Goal: Contribute content: Add original content to the website for others to see

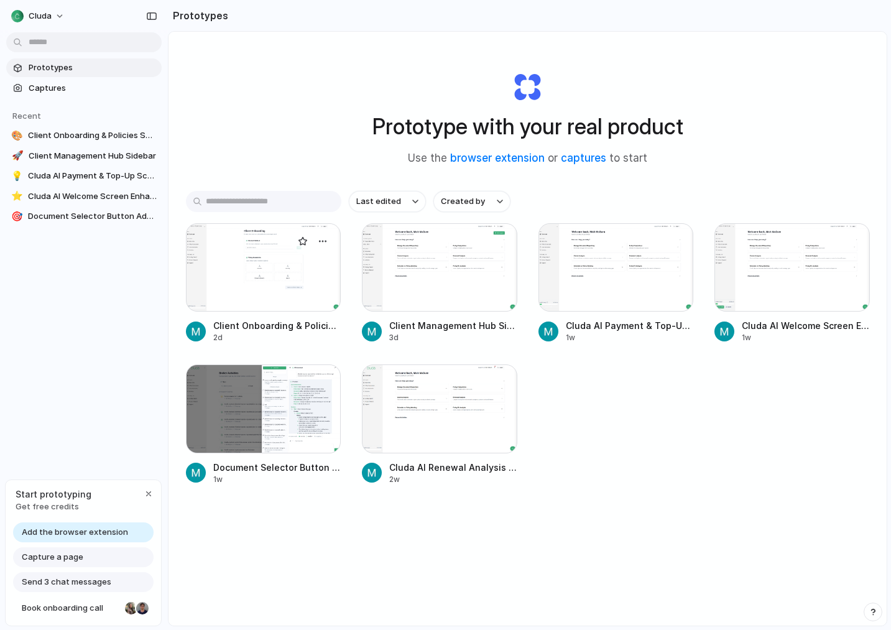
click at [281, 264] on div at bounding box center [263, 267] width 155 height 88
click at [438, 268] on div at bounding box center [439, 267] width 155 height 88
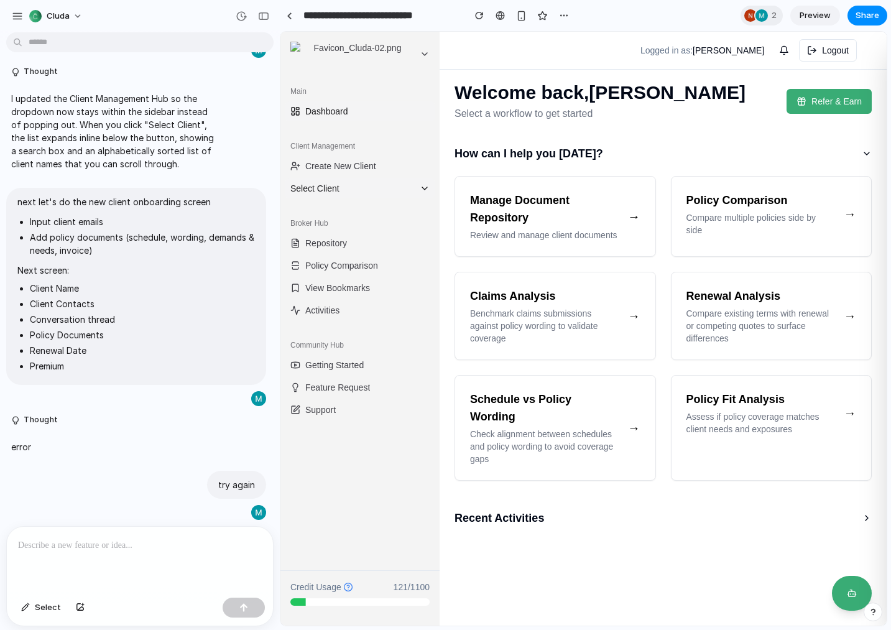
click at [351, 190] on span "Select Client" at bounding box center [352, 188] width 124 height 12
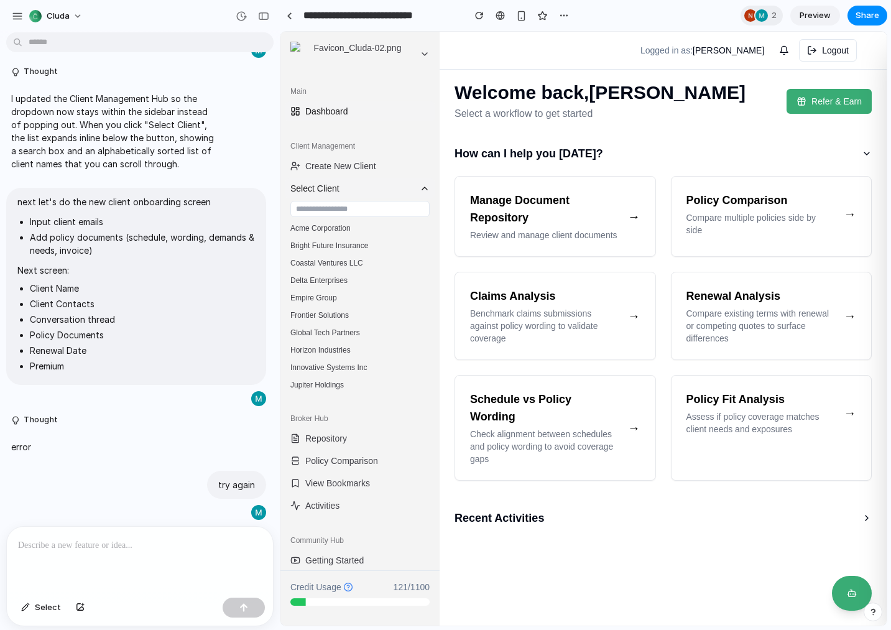
click at [351, 190] on span "Select Client" at bounding box center [352, 188] width 124 height 12
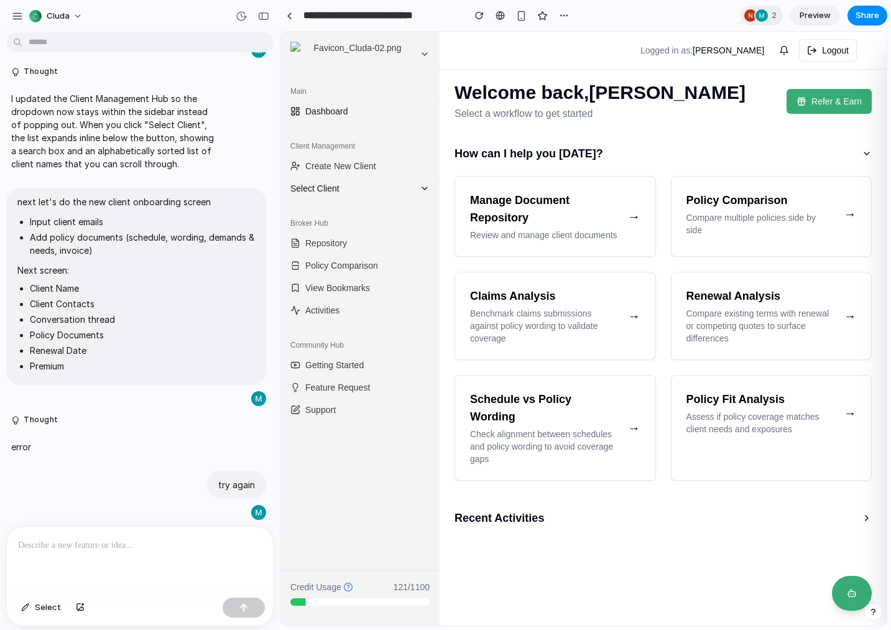
click at [351, 190] on span "Select Client" at bounding box center [352, 188] width 124 height 12
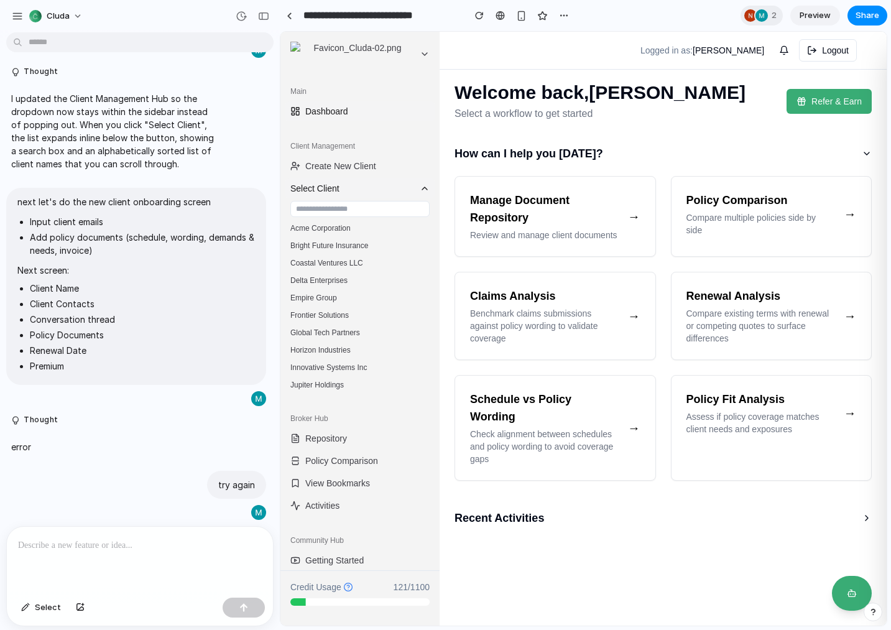
click at [342, 191] on span "Select Client" at bounding box center [352, 188] width 124 height 12
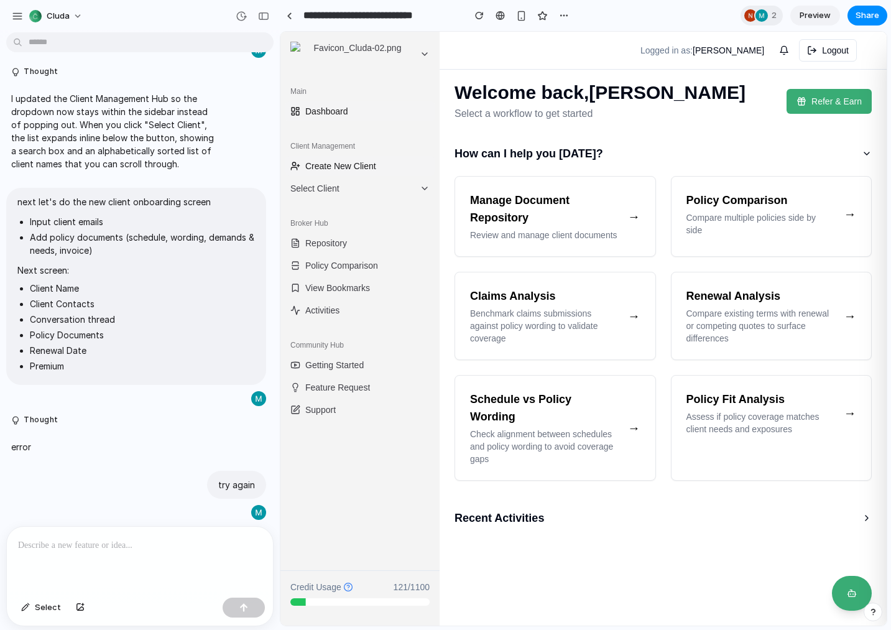
click at [349, 162] on span "Create New Client" at bounding box center [340, 166] width 71 height 12
click at [333, 191] on span "Select Client" at bounding box center [352, 188] width 124 height 12
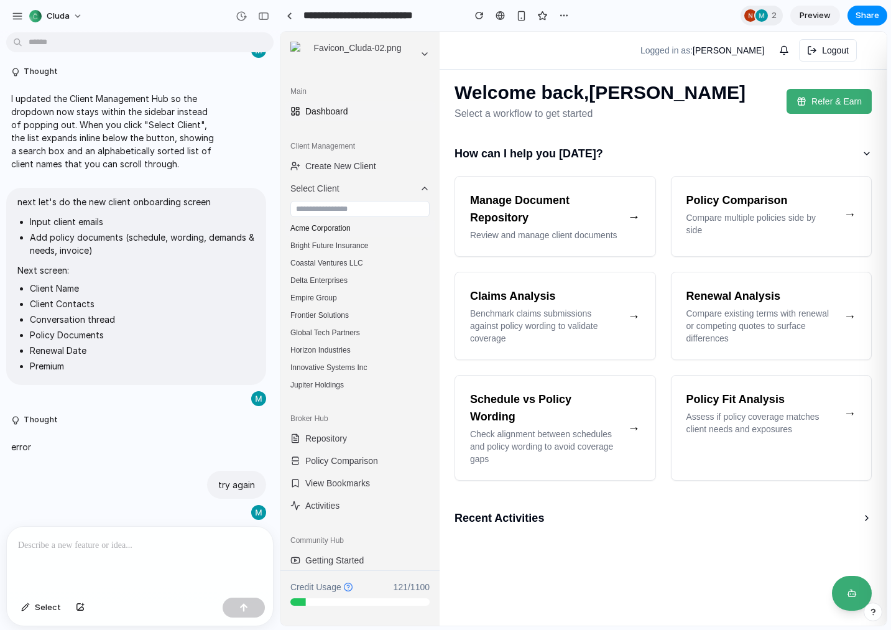
click at [336, 229] on button "Acme Corporation" at bounding box center [359, 227] width 149 height 17
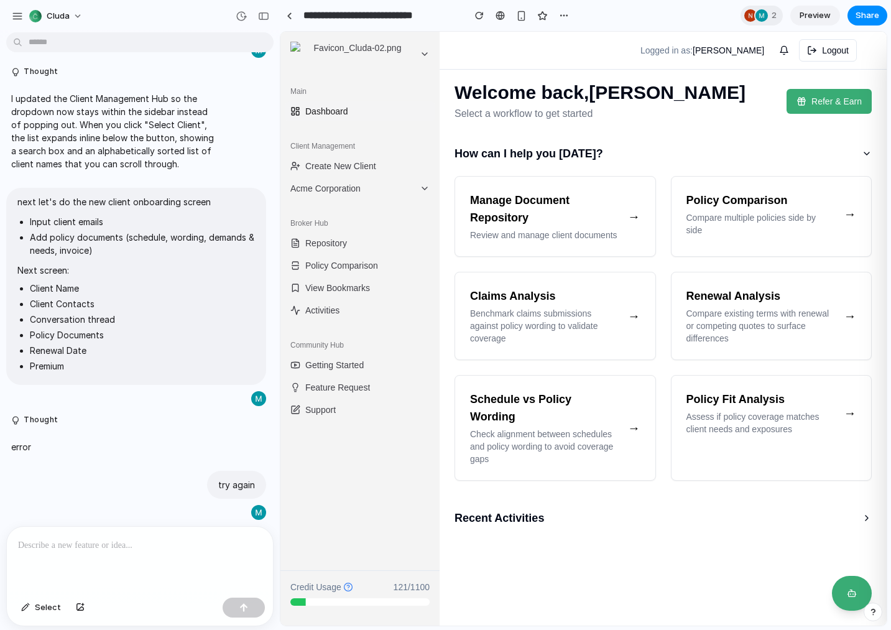
click at [44, 552] on div at bounding box center [140, 559] width 266 height 66
click at [52, 607] on span "Select" at bounding box center [48, 607] width 26 height 12
click at [53, 605] on span "Select" at bounding box center [48, 607] width 26 height 12
click at [48, 607] on span "Select" at bounding box center [48, 607] width 26 height 12
click at [93, 558] on div at bounding box center [140, 559] width 266 height 66
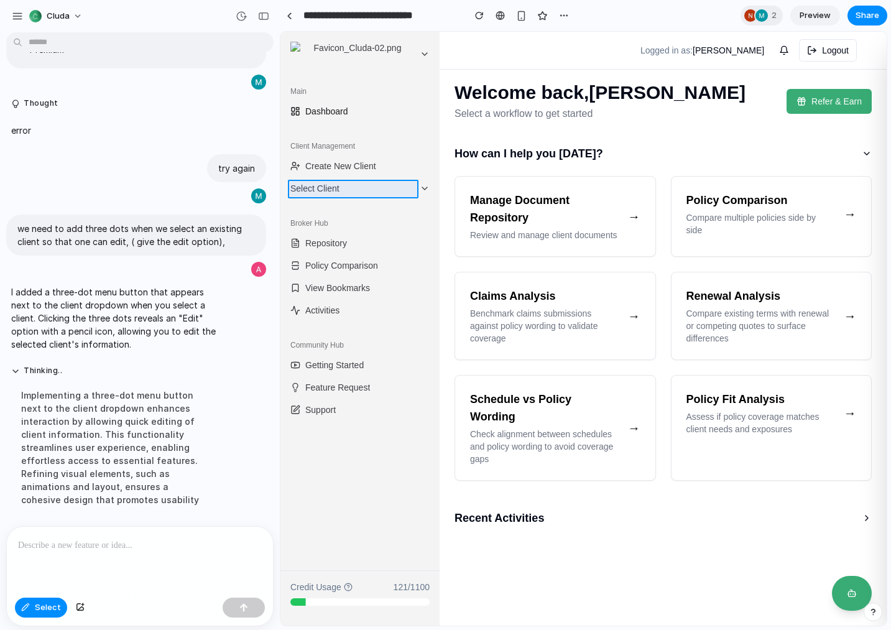
click at [327, 185] on div at bounding box center [583, 328] width 605 height 593
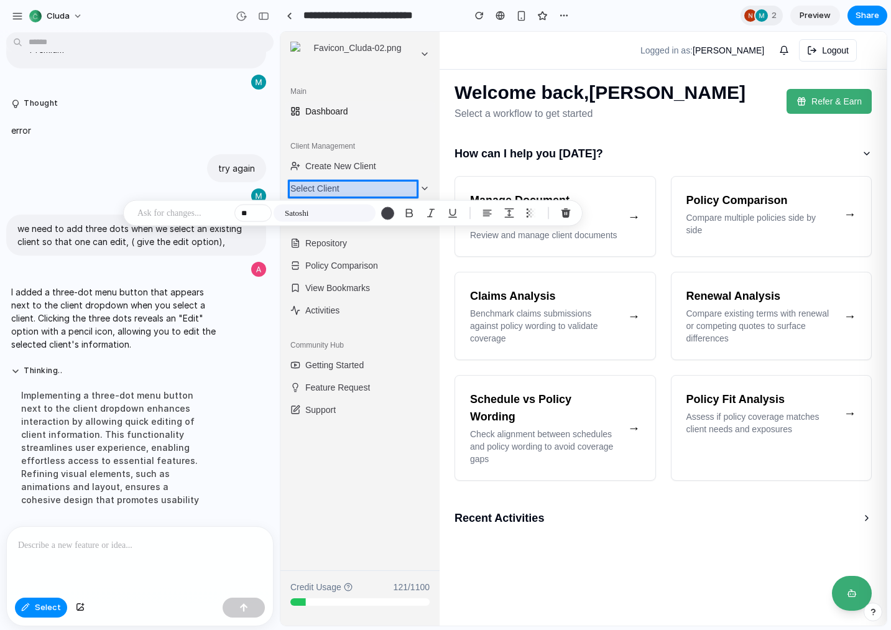
click at [332, 190] on div at bounding box center [583, 328] width 605 height 593
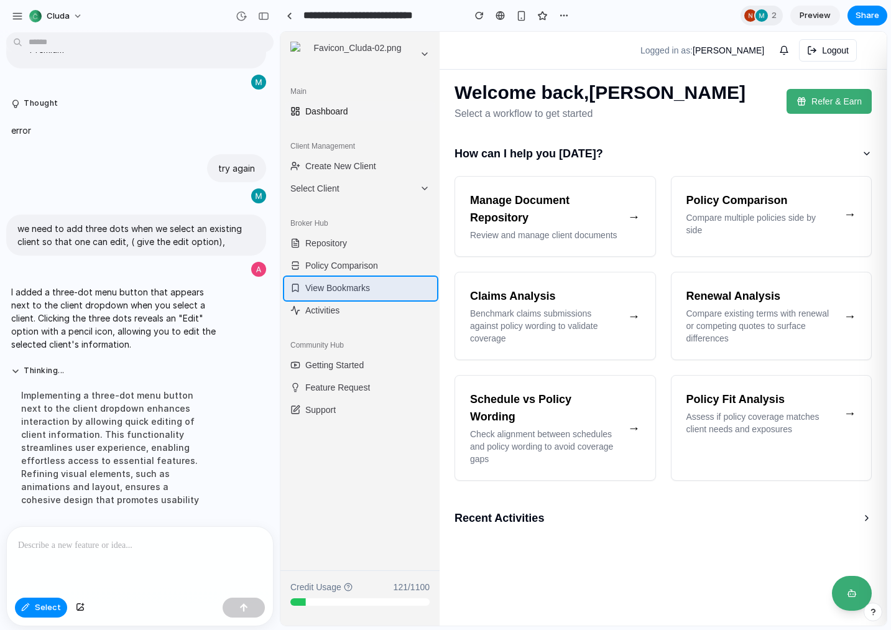
click at [393, 288] on div at bounding box center [583, 328] width 605 height 593
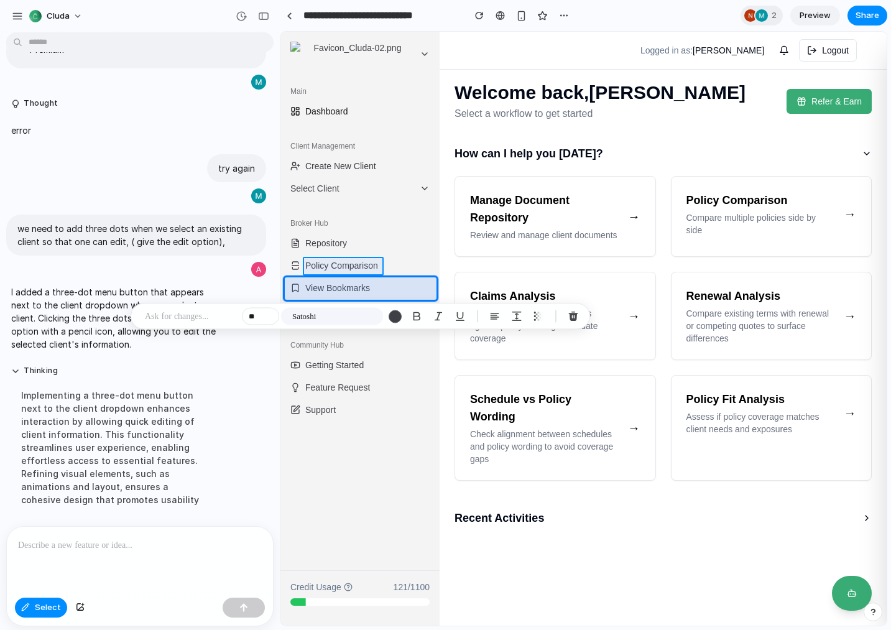
click at [347, 269] on div at bounding box center [583, 328] width 605 height 593
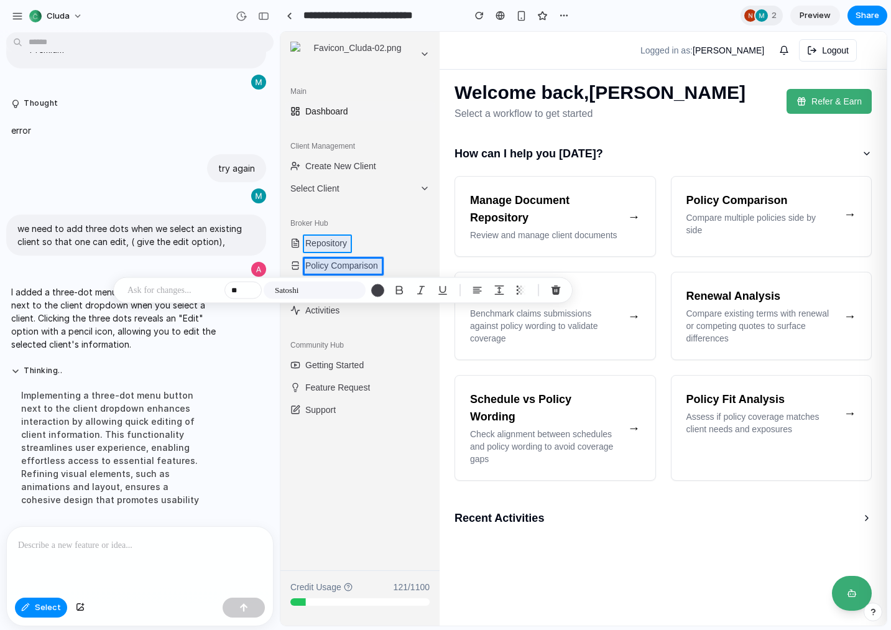
click at [341, 242] on div at bounding box center [583, 328] width 605 height 593
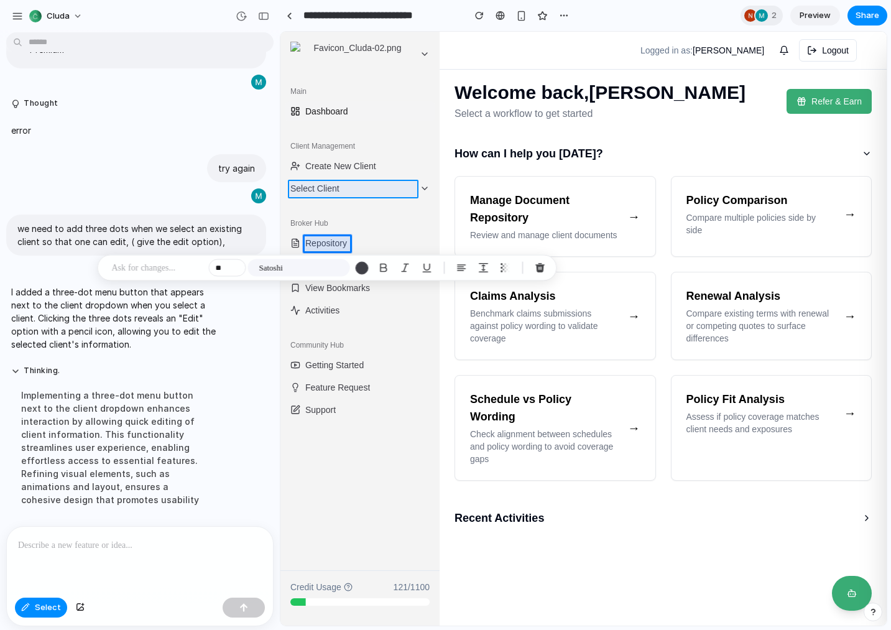
click at [363, 191] on div at bounding box center [583, 328] width 605 height 593
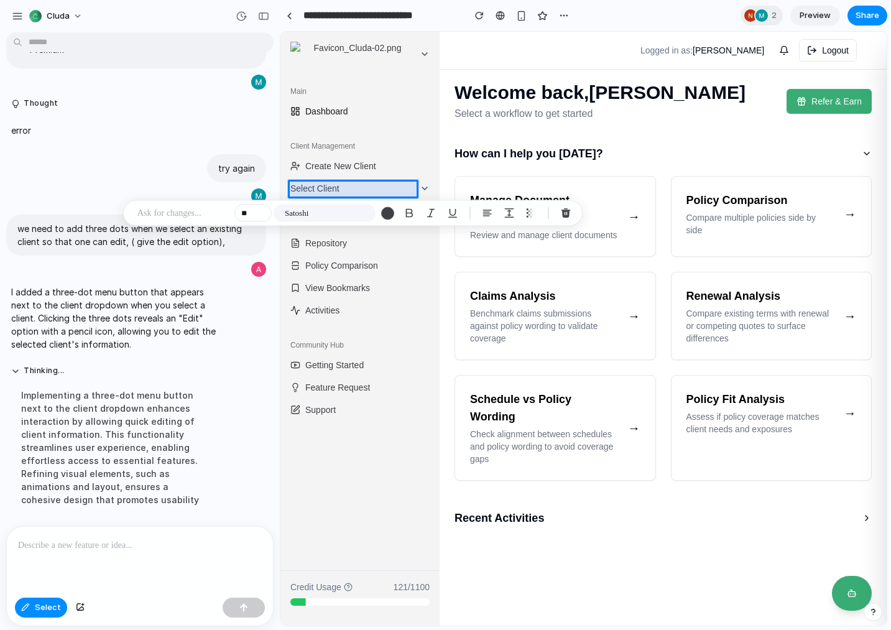
click at [124, 561] on div at bounding box center [140, 559] width 266 height 66
click at [40, 608] on span "Select" at bounding box center [48, 607] width 26 height 12
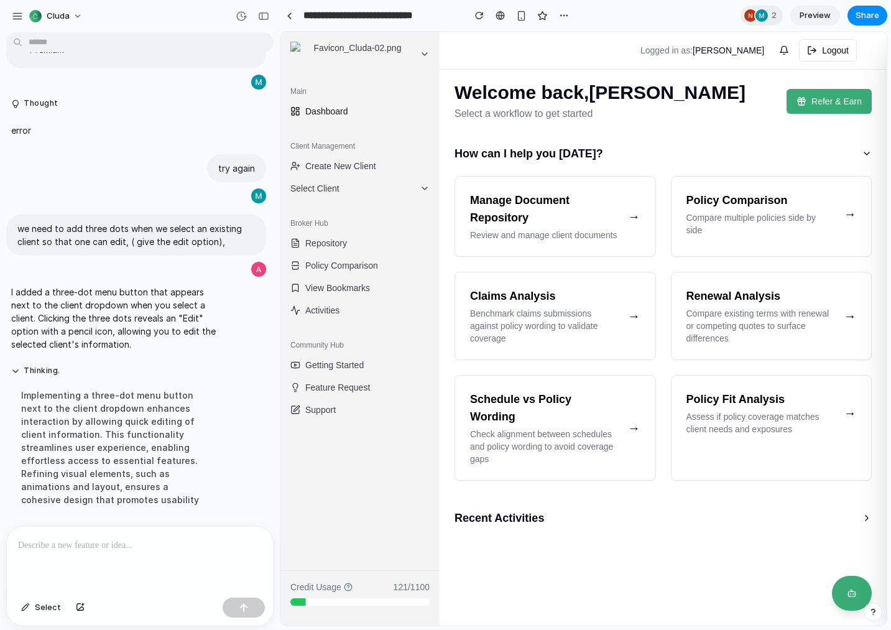
click at [137, 547] on p at bounding box center [140, 545] width 244 height 15
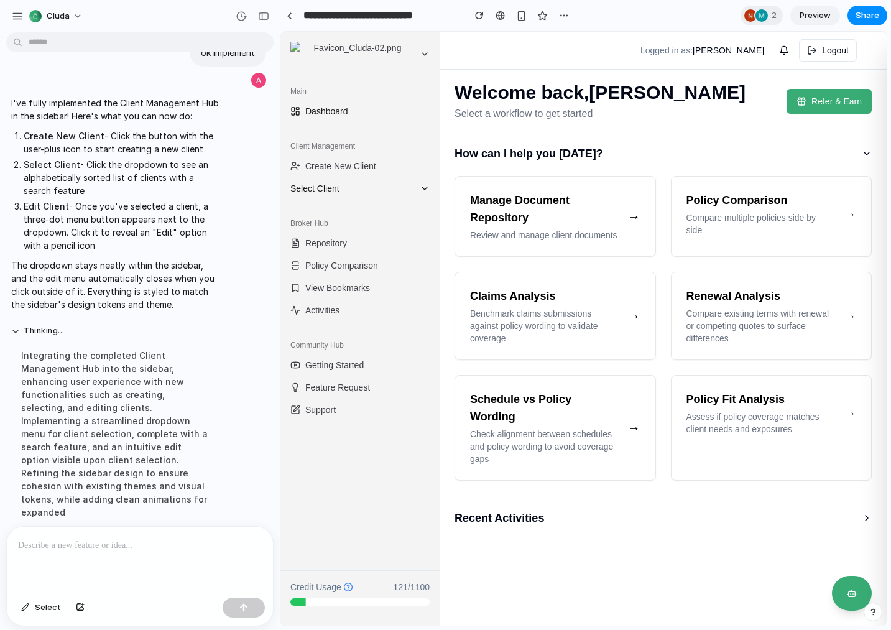
click at [348, 184] on span "Select Client" at bounding box center [352, 188] width 124 height 12
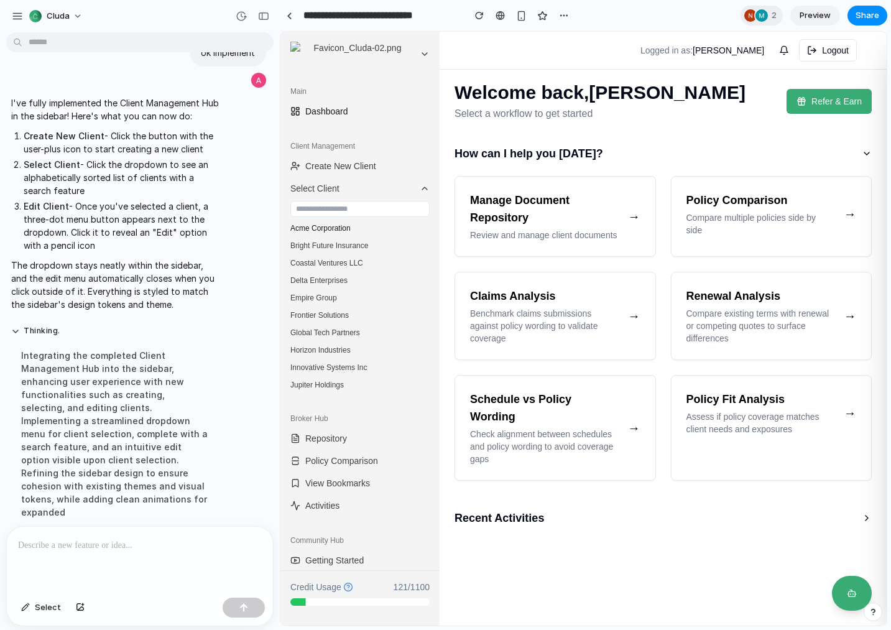
click at [331, 228] on button "Acme Corporation" at bounding box center [359, 227] width 149 height 17
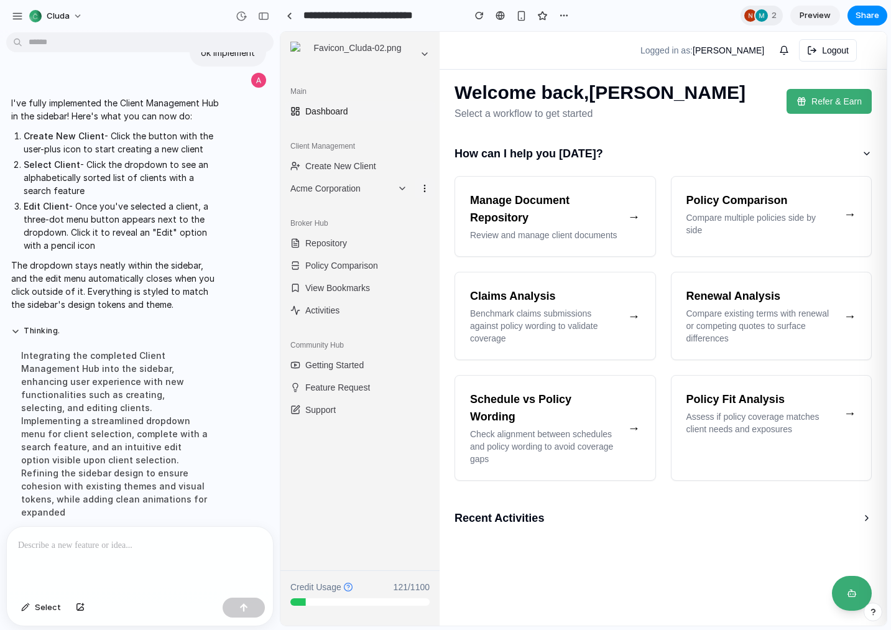
click at [423, 187] on icon at bounding box center [425, 188] width 10 height 10
click at [390, 209] on button "Edit" at bounding box center [395, 211] width 78 height 20
click at [74, 545] on p at bounding box center [140, 545] width 244 height 15
click at [14, 14] on div "button" at bounding box center [17, 16] width 11 height 11
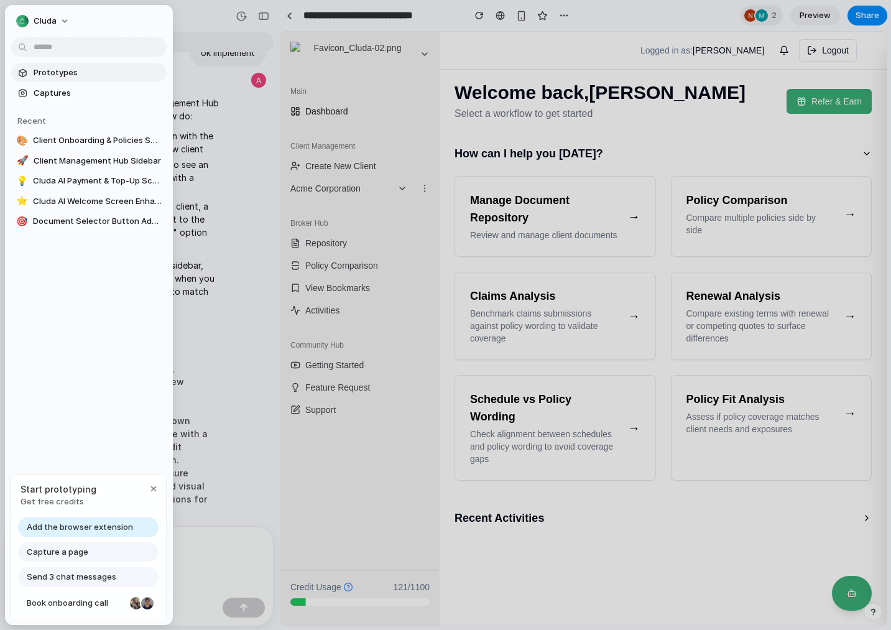
click at [66, 71] on span "Prototypes" at bounding box center [98, 73] width 128 height 12
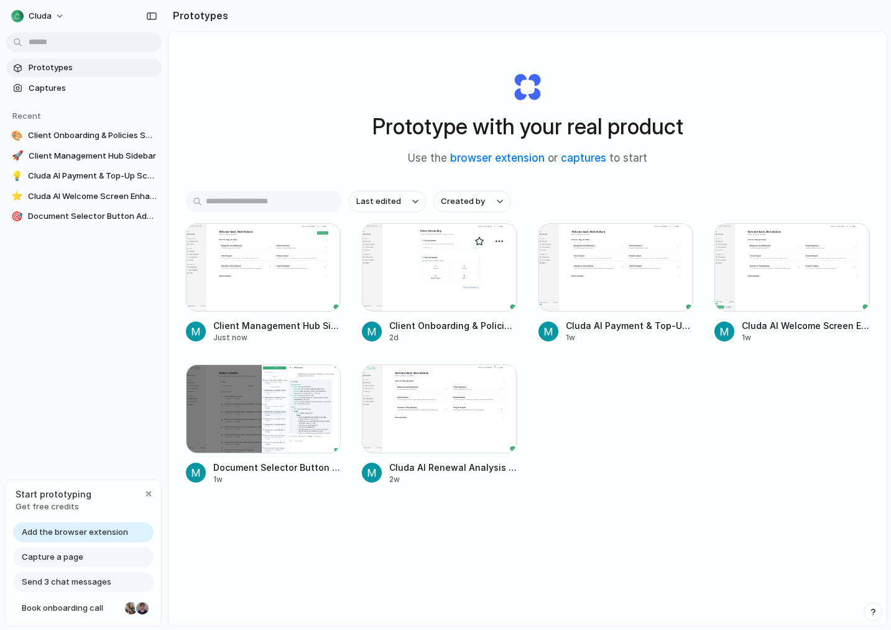
click at [447, 275] on div at bounding box center [439, 267] width 155 height 88
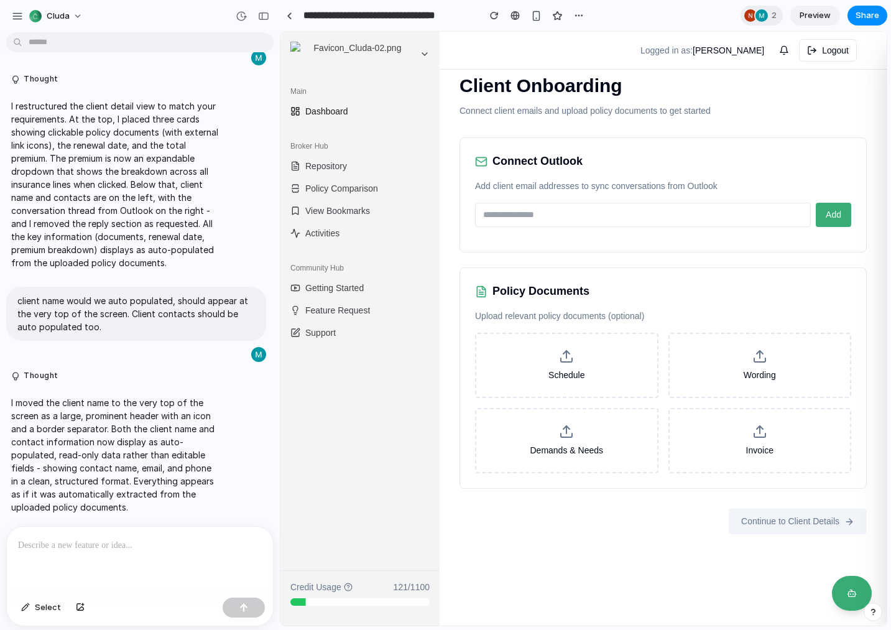
click at [89, 549] on p at bounding box center [140, 545] width 244 height 15
click at [586, 214] on input "email" at bounding box center [643, 215] width 336 height 24
click at [589, 219] on input "email" at bounding box center [643, 215] width 336 height 24
type input "**********"
click at [825, 218] on span "Add" at bounding box center [833, 214] width 16 height 10
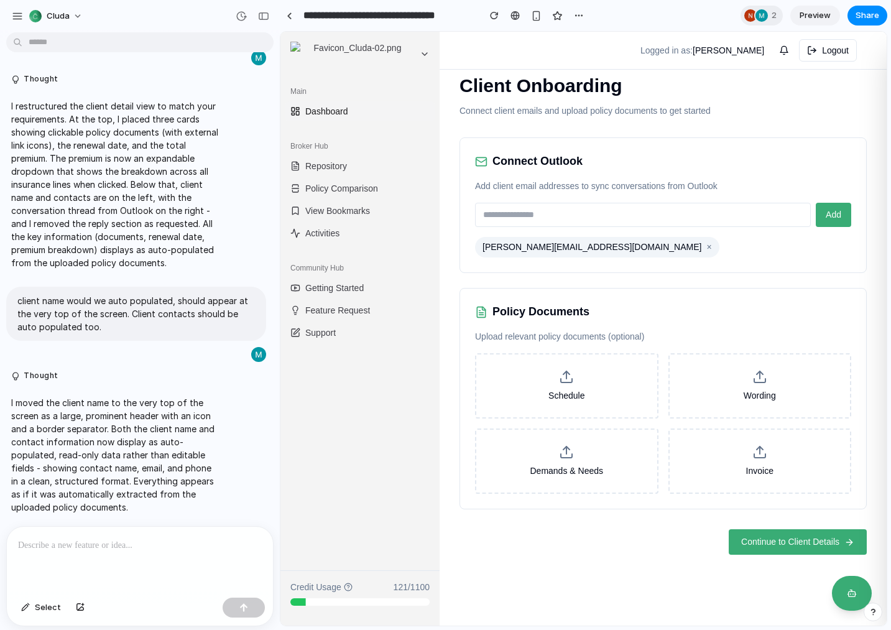
click at [588, 218] on input "email" at bounding box center [643, 215] width 336 height 24
type input "**********"
click at [830, 214] on span "Add" at bounding box center [833, 214] width 16 height 10
click at [768, 542] on span "Continue to Client Details" at bounding box center [790, 541] width 98 height 13
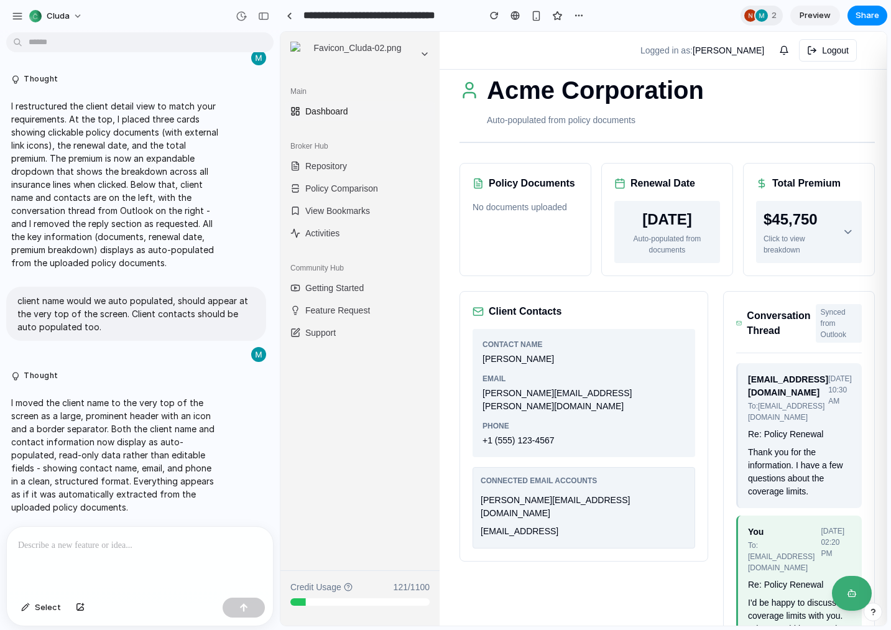
click at [110, 547] on p at bounding box center [140, 545] width 244 height 15
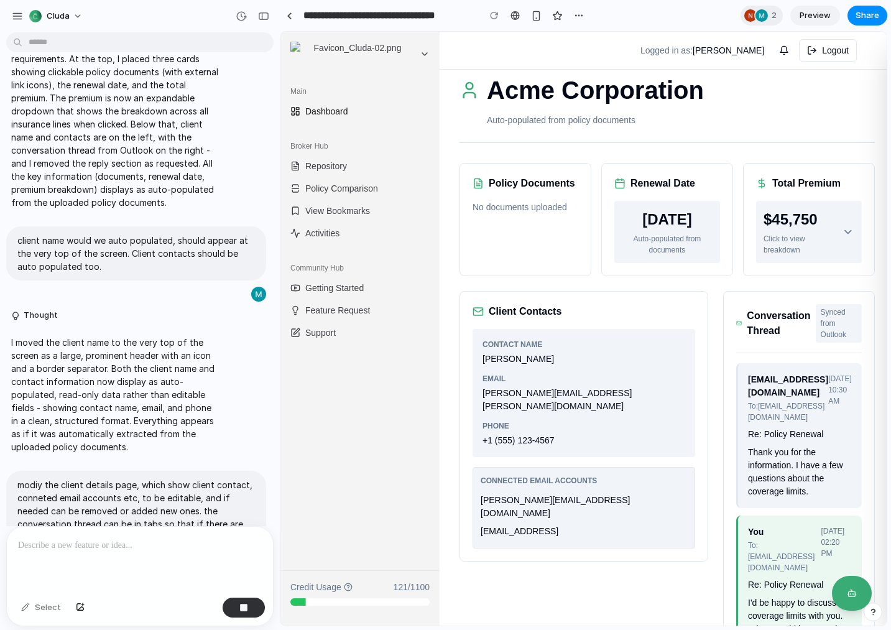
scroll to position [741, 0]
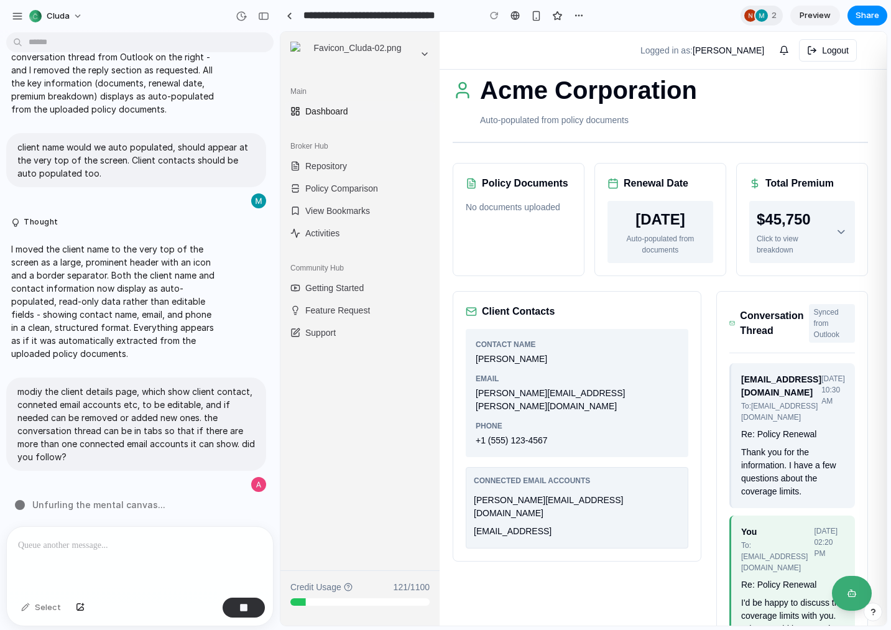
click at [549, 384] on div "Email" at bounding box center [576, 378] width 203 height 11
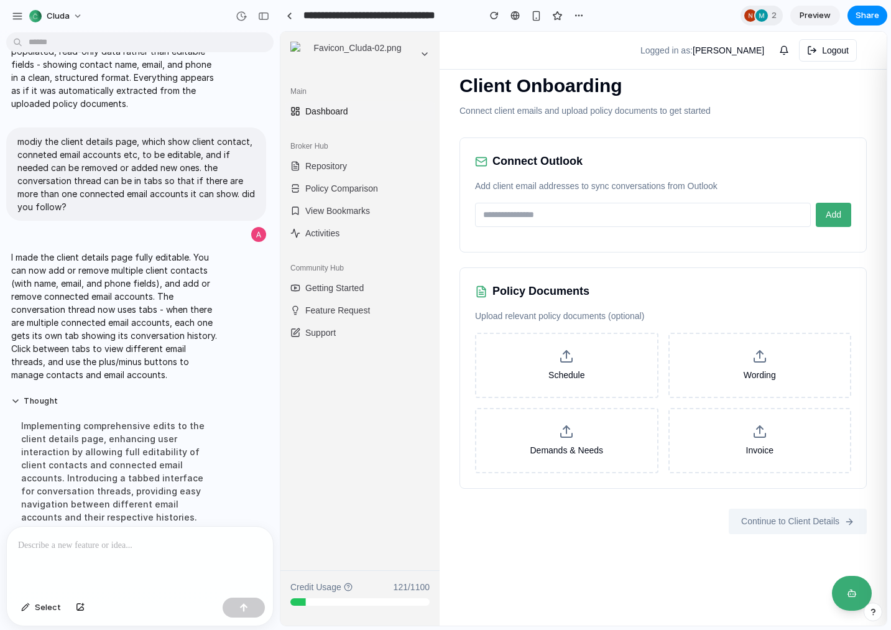
scroll to position [1113, 0]
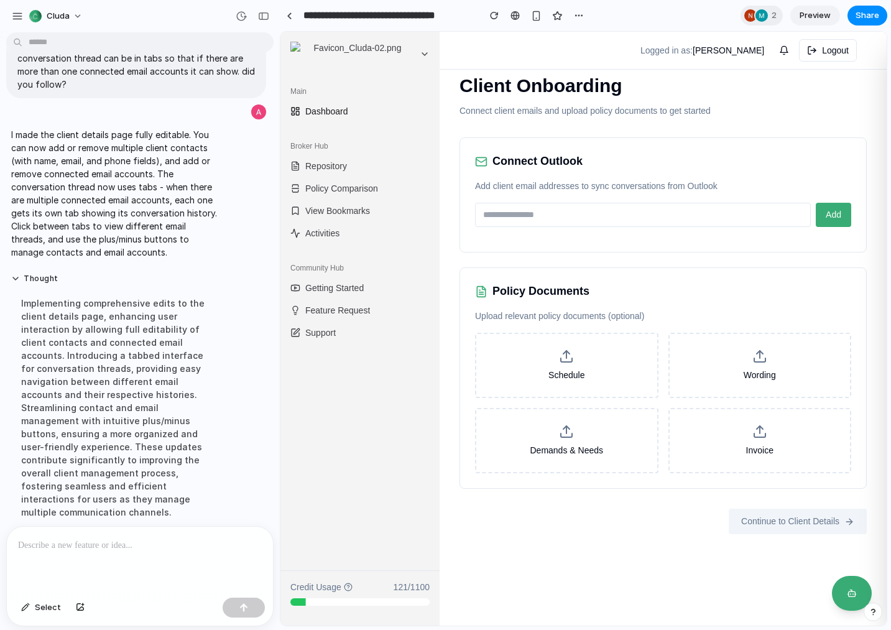
click at [582, 217] on input "email" at bounding box center [643, 215] width 336 height 24
type input "**********"
click at [819, 218] on button "Add" at bounding box center [832, 215] width 35 height 24
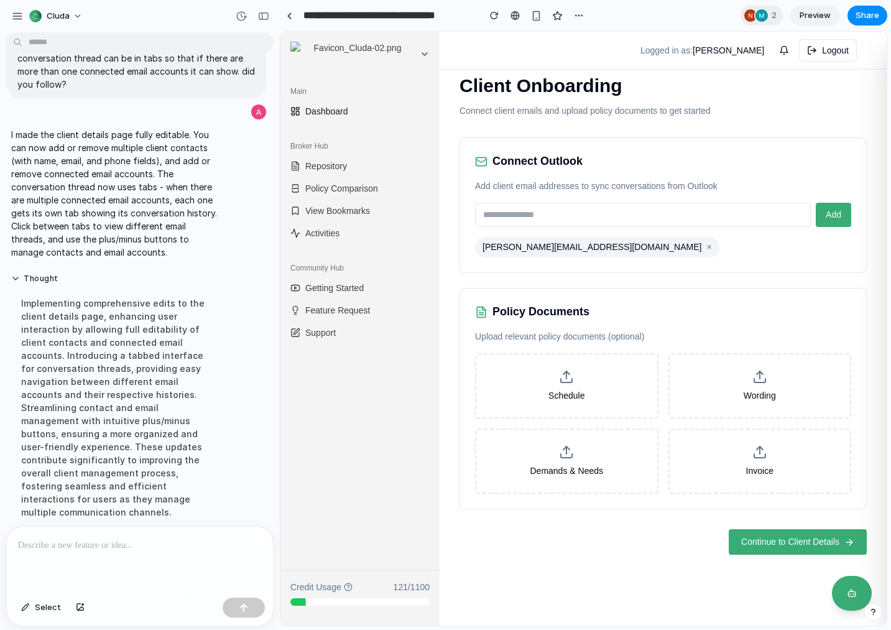
click at [582, 219] on input "email" at bounding box center [643, 215] width 336 height 24
type input "**********"
click at [830, 218] on span "Add" at bounding box center [833, 214] width 16 height 10
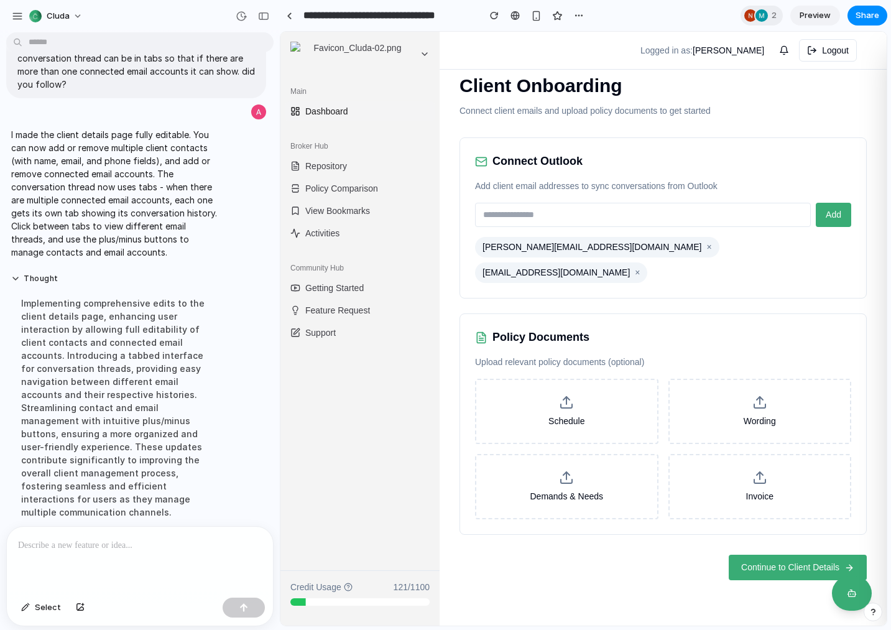
click at [766, 561] on span "Continue to Client Details" at bounding box center [790, 567] width 98 height 13
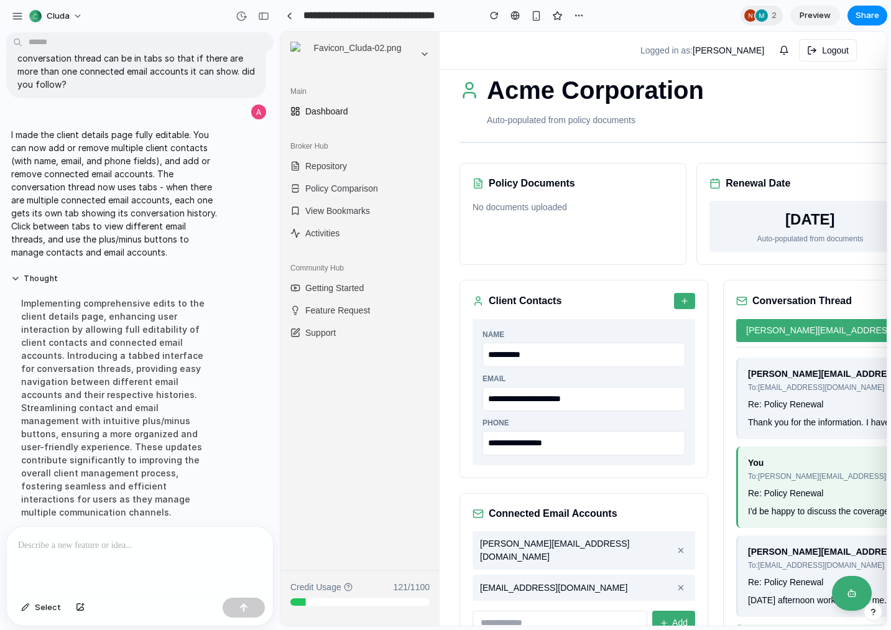
scroll to position [11, 0]
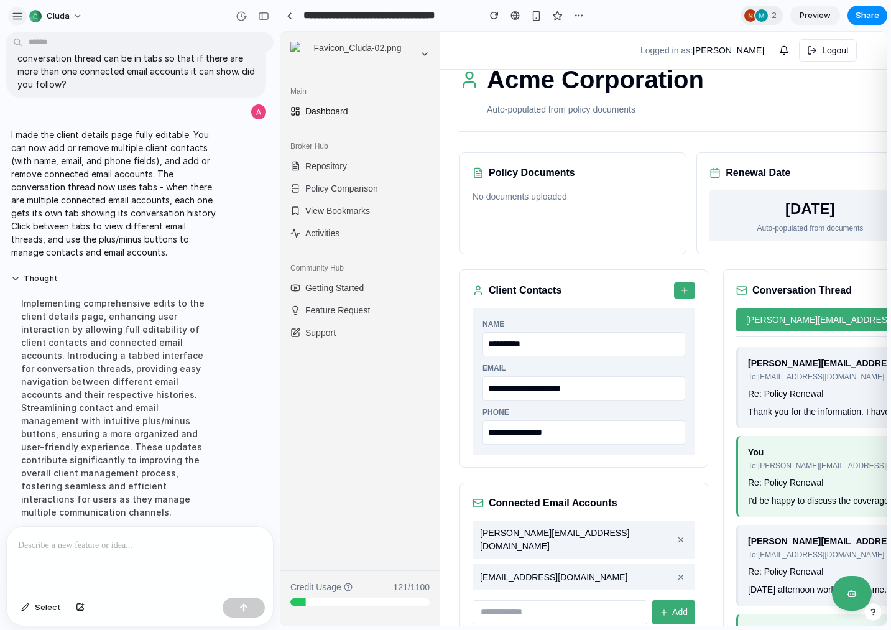
click at [17, 13] on div "button" at bounding box center [17, 16] width 11 height 11
click at [20, 12] on div "button" at bounding box center [17, 16] width 11 height 11
click at [571, 40] on div "Logged in as: Mick McGurn Logout" at bounding box center [662, 50] width 427 height 22
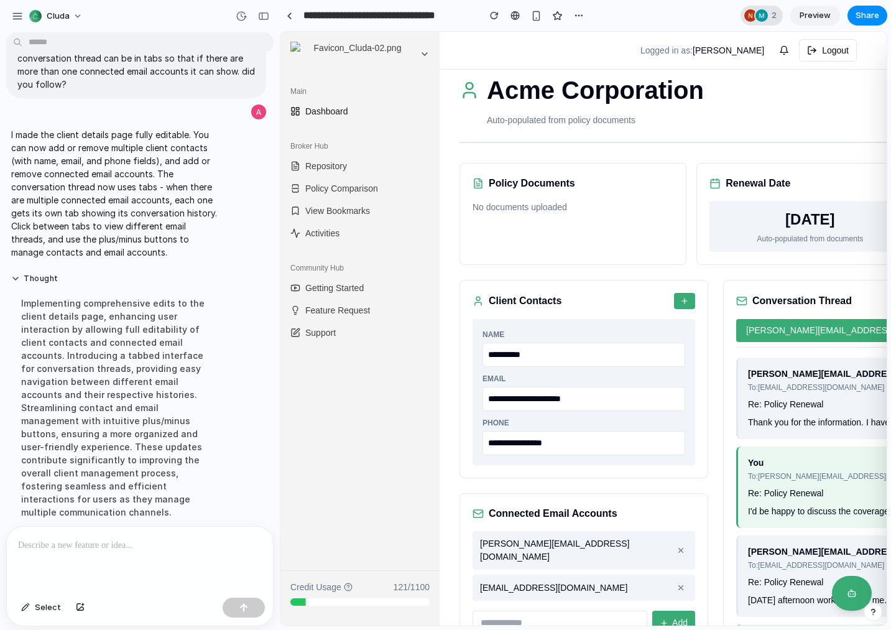
click at [769, 15] on div "2" at bounding box center [761, 16] width 42 height 20
click at [769, 15] on div "Seen by Nikola Coban Mick McGurn" at bounding box center [445, 315] width 891 height 630
click at [14, 13] on div "button" at bounding box center [17, 16] width 11 height 11
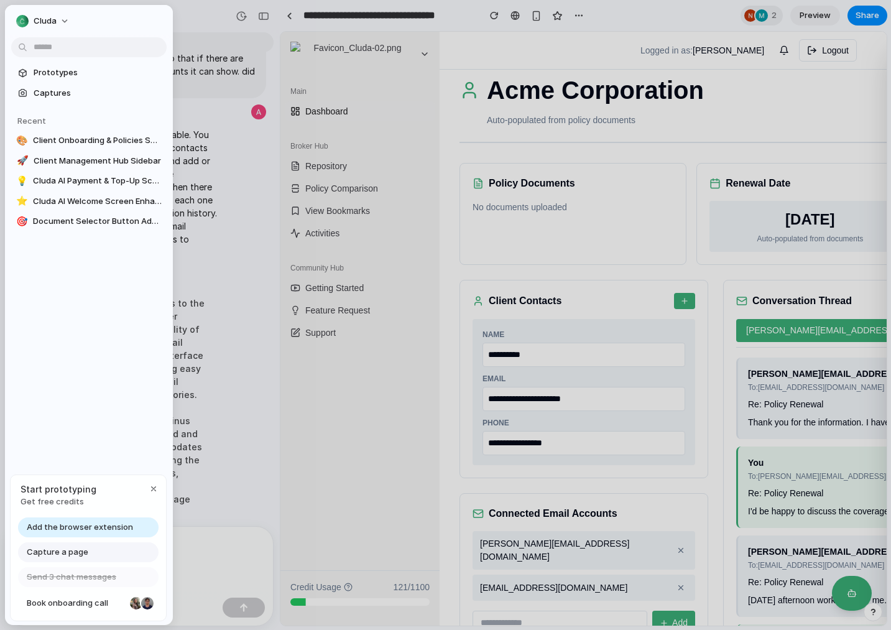
click at [59, 553] on span "Capture a page" at bounding box center [58, 552] width 62 height 12
click at [73, 546] on span "Capture a page" at bounding box center [58, 552] width 62 height 12
click at [72, 549] on span "Capture a page" at bounding box center [58, 552] width 62 height 12
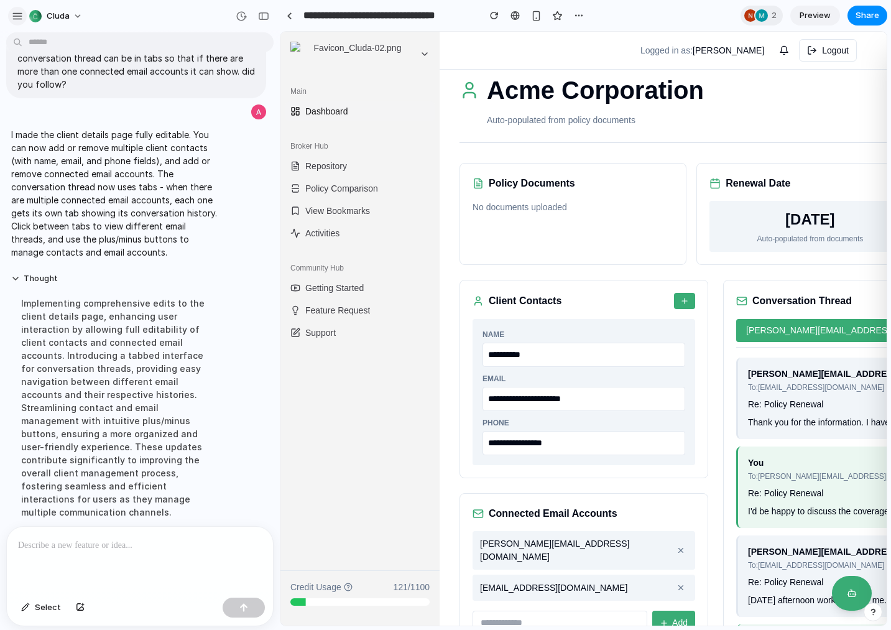
click at [19, 15] on div "button" at bounding box center [17, 16] width 11 height 11
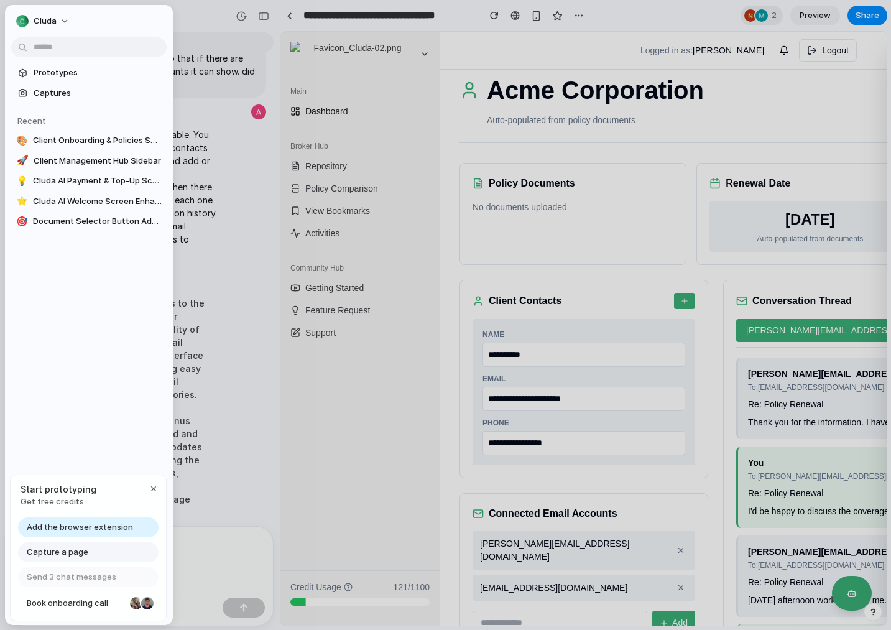
click at [79, 526] on span "Add the browser extension" at bounding box center [80, 527] width 106 height 12
click at [119, 523] on span "Add the browser extension" at bounding box center [80, 527] width 106 height 12
click at [117, 523] on span "Add the browser extension" at bounding box center [80, 527] width 106 height 12
click at [95, 528] on span "Add the browser extension" at bounding box center [80, 527] width 106 height 12
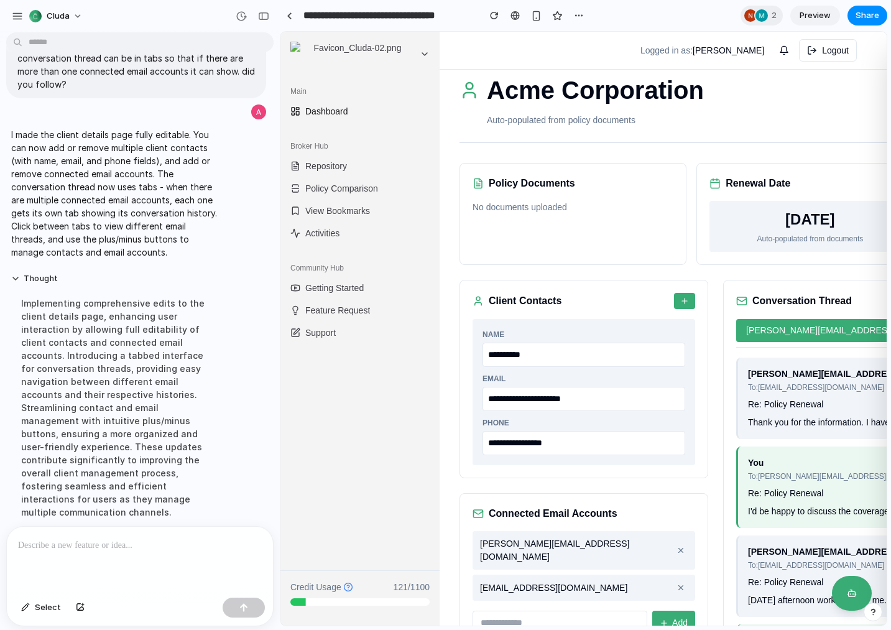
click at [295, 472] on div "Main Dashboard Broker Hub Repository Policy Comparison View Bookmarks Activitie…" at bounding box center [359, 323] width 159 height 494
click at [15, 16] on div "button" at bounding box center [17, 16] width 11 height 11
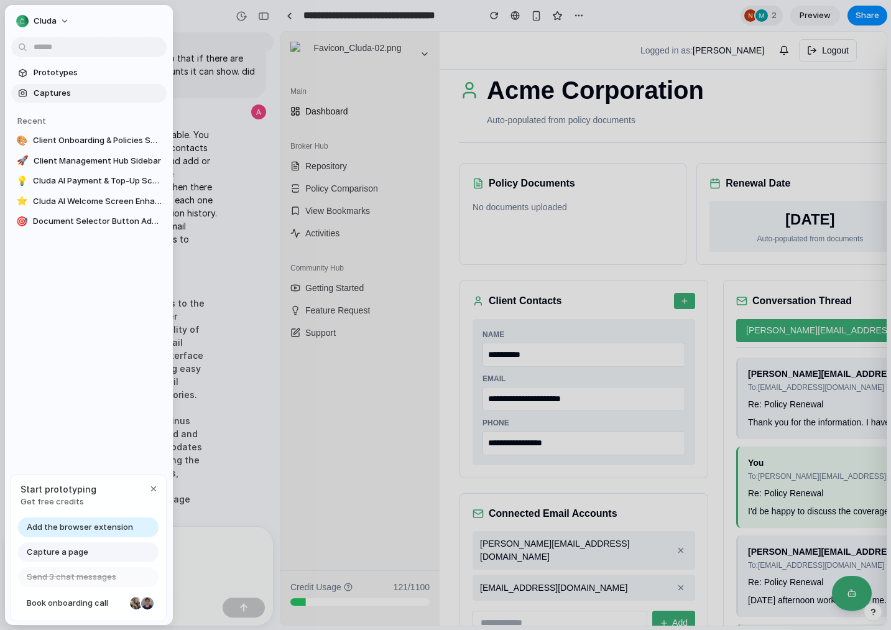
click at [34, 92] on span "Captures" at bounding box center [98, 93] width 128 height 12
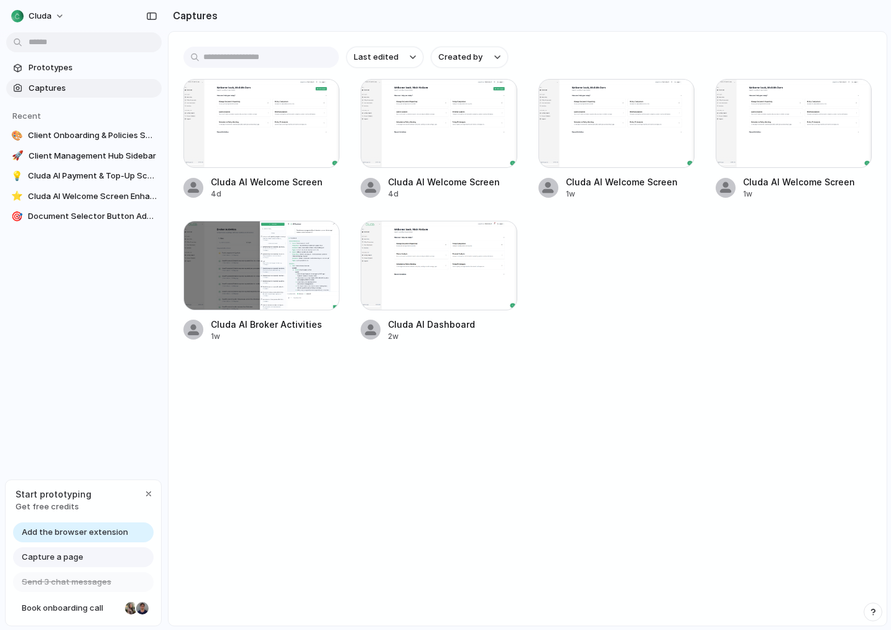
click at [41, 556] on span "Capture a page" at bounding box center [53, 557] width 62 height 12
click at [95, 531] on span "Add the browser extension" at bounding box center [75, 532] width 106 height 12
click at [293, 428] on main "Last edited Created by Cluda AI Welcome Screen 4d Cluda AI Welcome Screen 4d Cl…" at bounding box center [527, 328] width 719 height 595
click at [682, 259] on div "Cluda AI Welcome Screen 4d Cluda AI Welcome Screen 4d Cluda AI Welcome Screen 1…" at bounding box center [527, 210] width 688 height 263
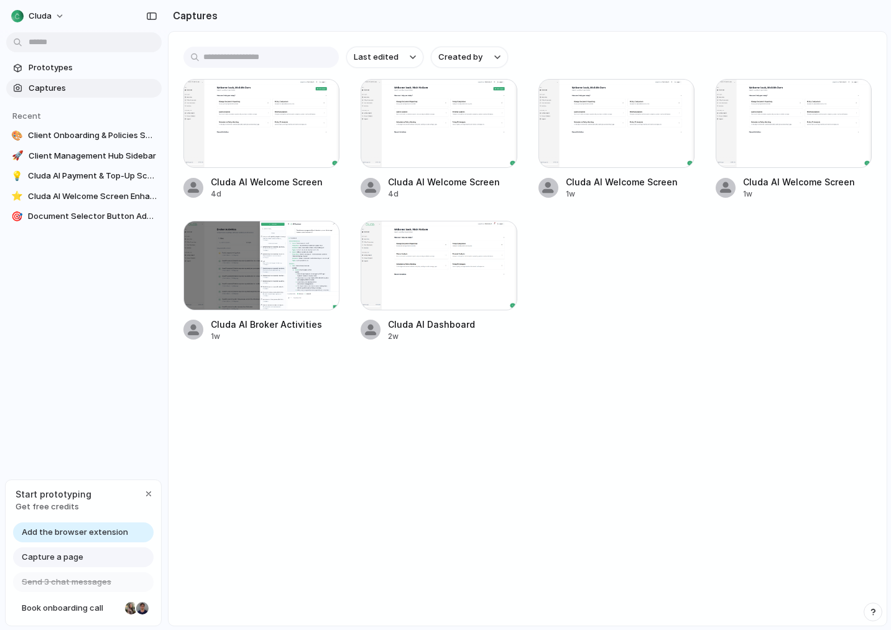
click at [758, 40] on div "Last edited Created by Cluda AI Welcome Screen 4d Cluda AI Welcome Screen 4d Cl…" at bounding box center [527, 194] width 718 height 325
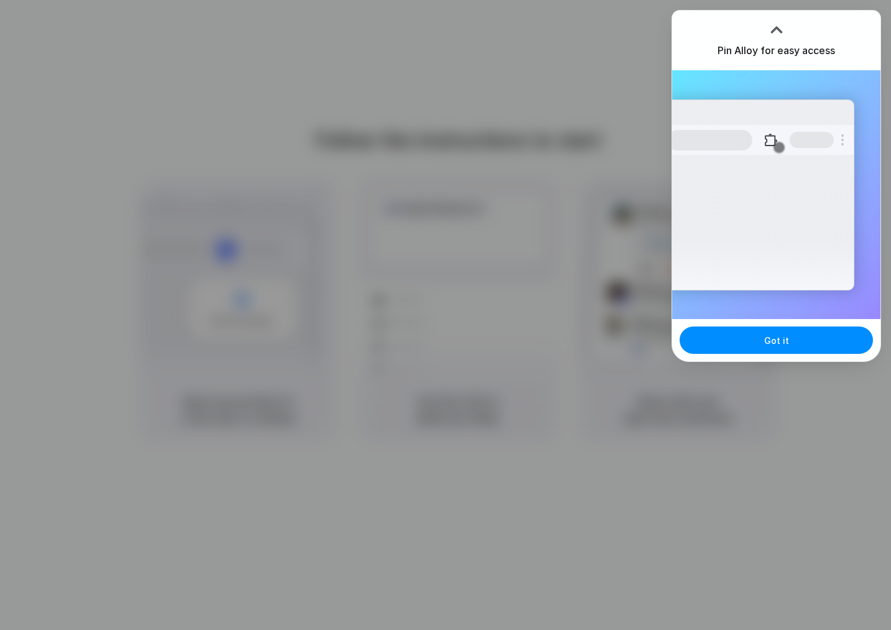
click at [765, 99] on div "Extensions Alloy · AI Prototyping for..." at bounding box center [776, 194] width 208 height 249
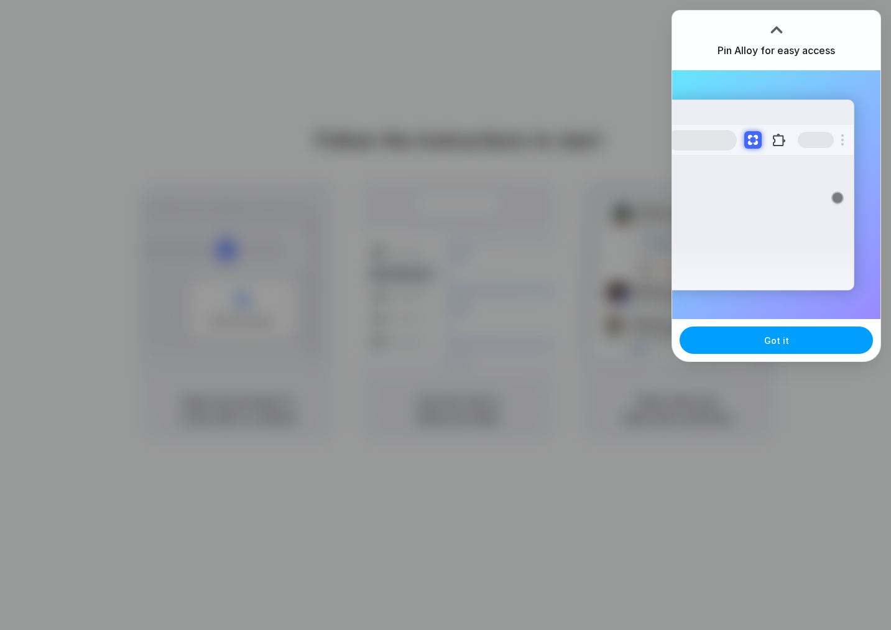
click at [773, 342] on span "Got it" at bounding box center [776, 340] width 25 height 13
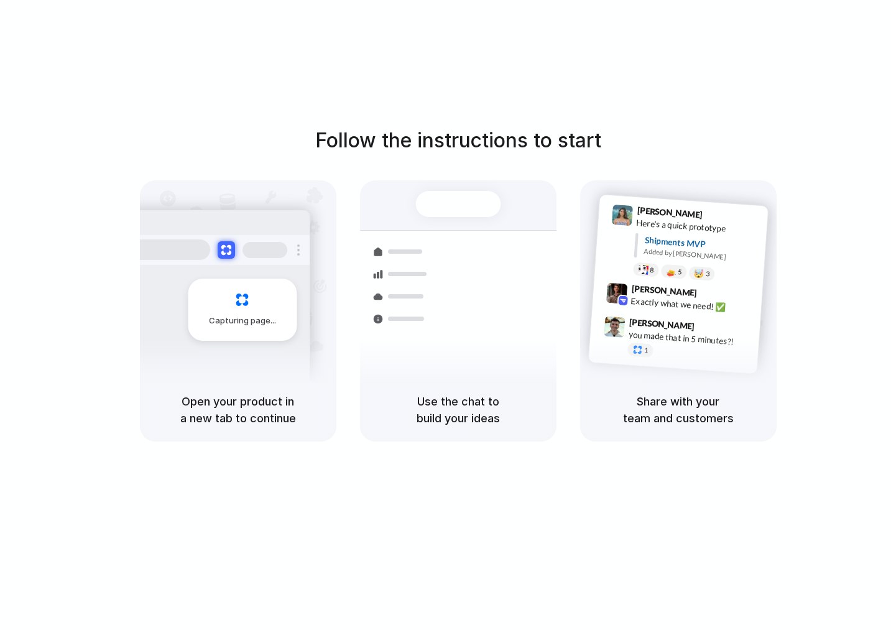
click at [264, 392] on div "Open your product in a new tab to continue" at bounding box center [238, 409] width 196 height 63
click at [467, 394] on div "Air freight to London Flight CX251 • Tomorrow • Ready" at bounding box center [532, 412] width 168 height 36
click at [250, 404] on h5 "Open your product in a new tab to continue" at bounding box center [238, 410] width 167 height 34
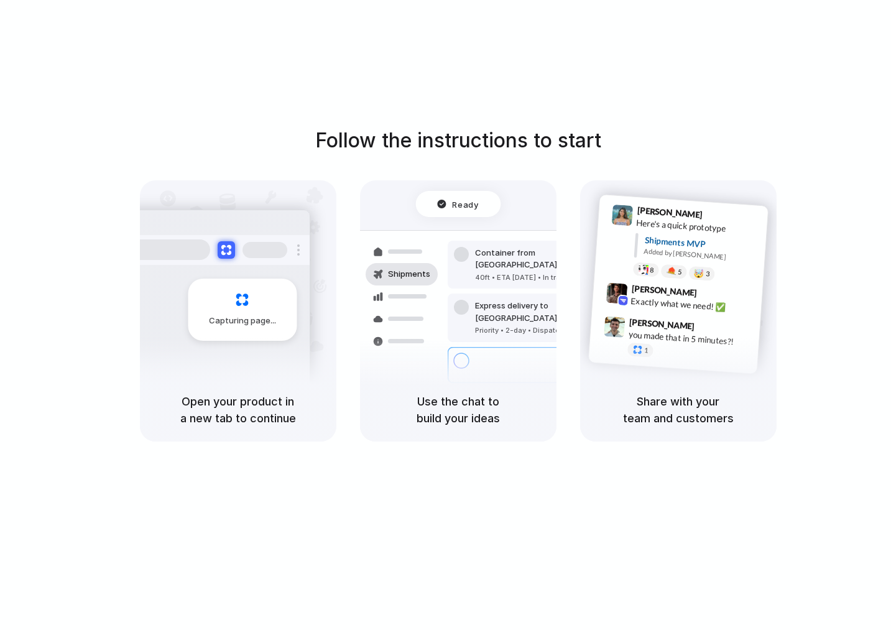
click at [239, 317] on span "Capturing page" at bounding box center [243, 321] width 69 height 12
click at [487, 92] on div "Follow the instructions to start Capturing page Open your product in a new tab …" at bounding box center [458, 327] width 916 height 654
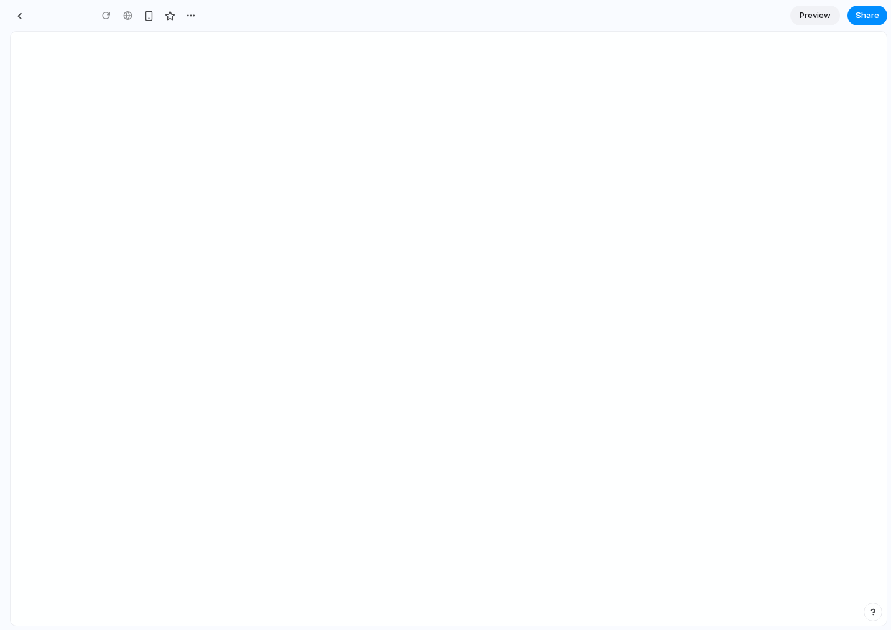
type input "**********"
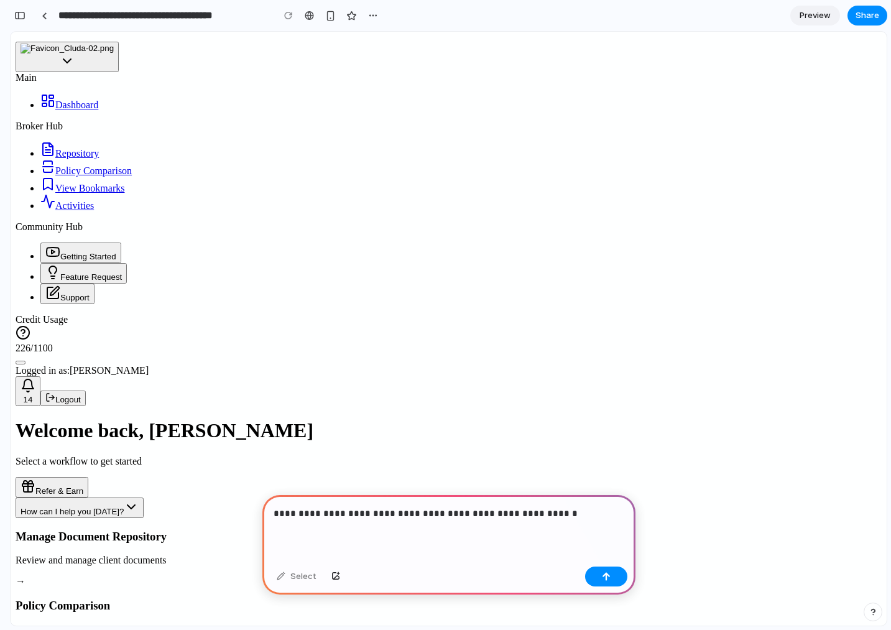
click at [521, 519] on p "**********" at bounding box center [448, 513] width 351 height 15
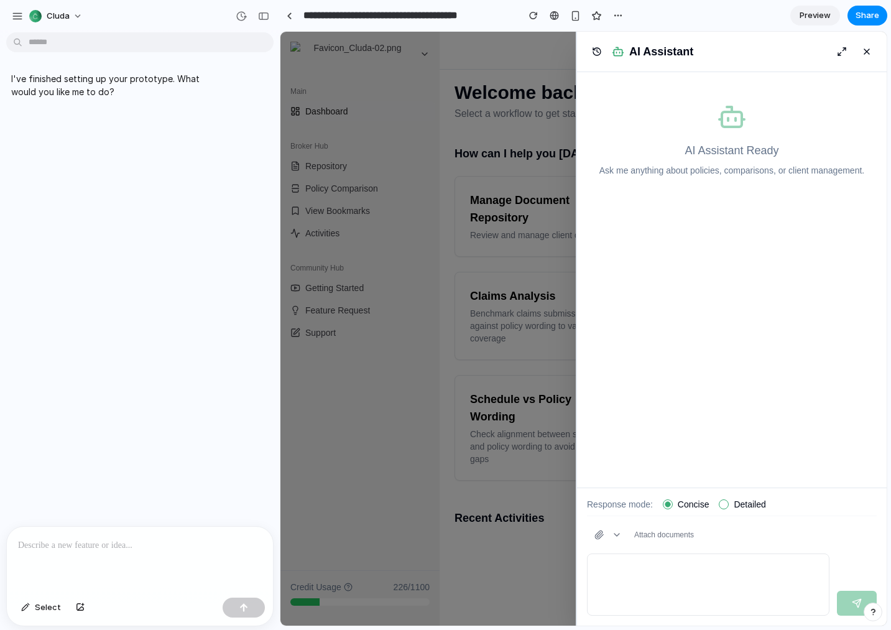
click at [40, 553] on div at bounding box center [140, 559] width 266 height 66
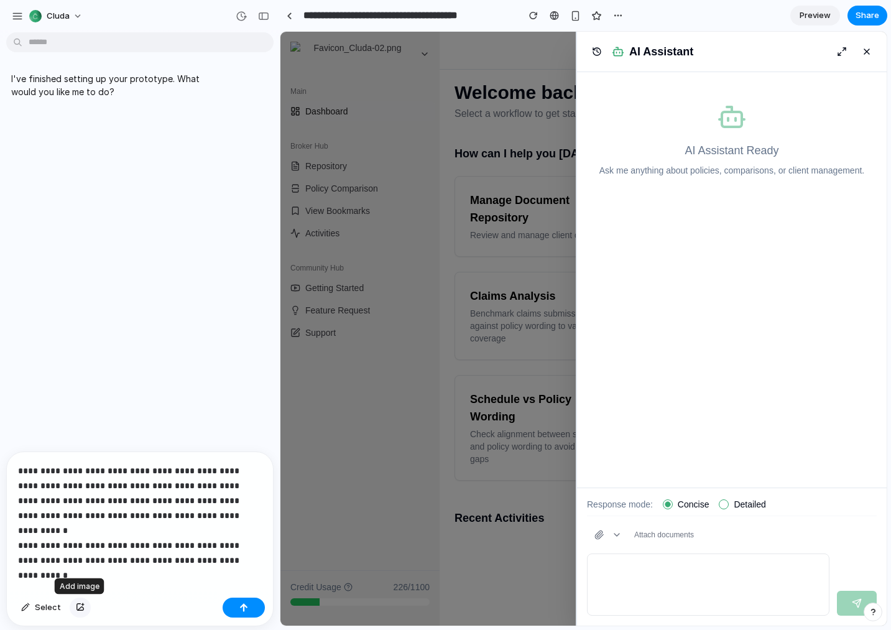
click at [80, 605] on div "button" at bounding box center [80, 607] width 9 height 7
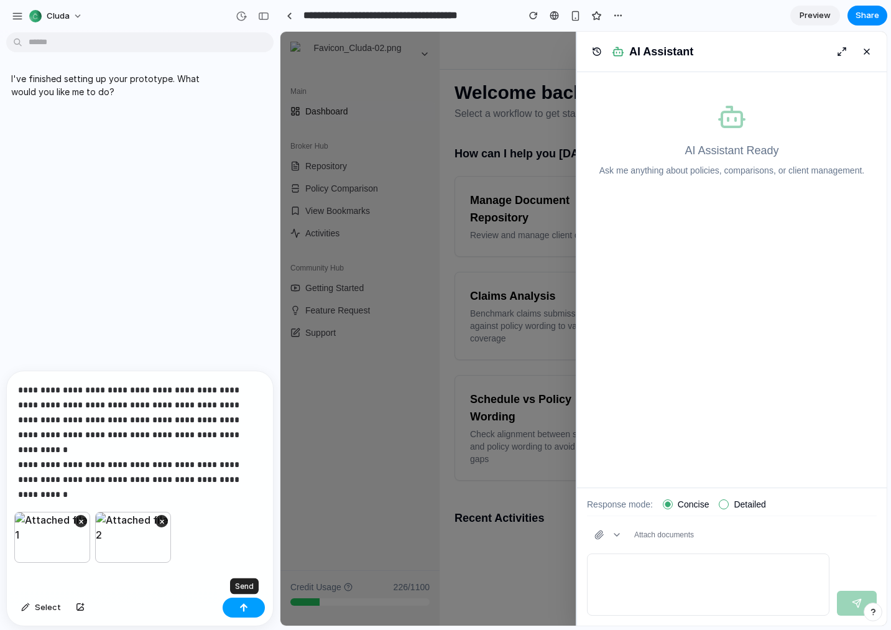
click at [245, 605] on div "button" at bounding box center [243, 607] width 9 height 9
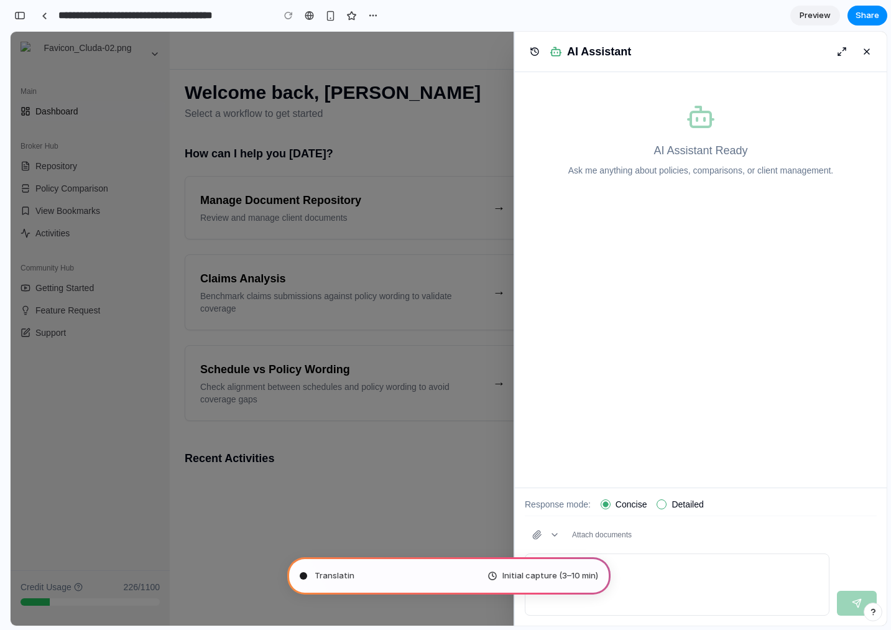
scroll to position [27, 0]
type input "**********"
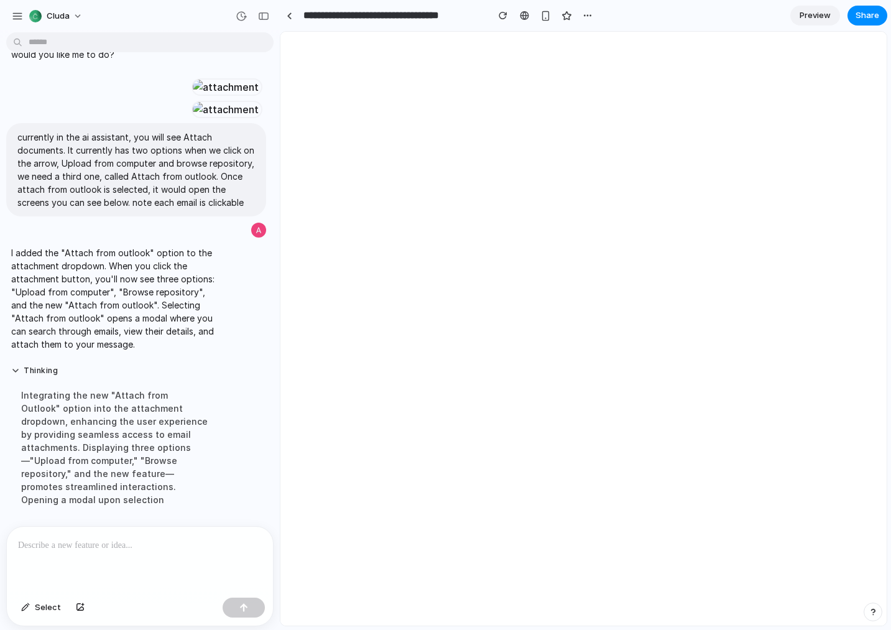
scroll to position [0, 0]
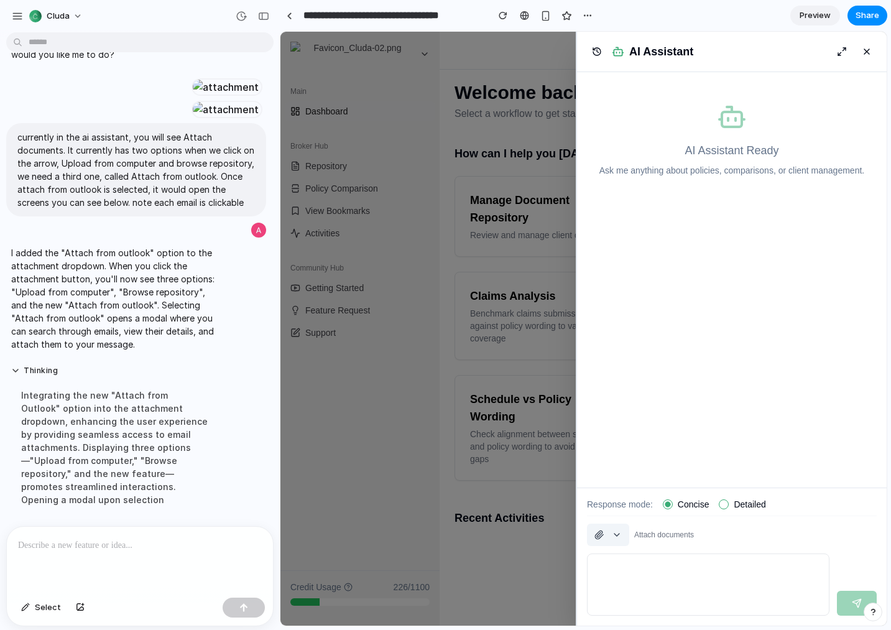
click at [615, 532] on button "button" at bounding box center [608, 534] width 42 height 22
click at [613, 534] on button "button" at bounding box center [608, 534] width 42 height 22
click at [139, 560] on div at bounding box center [140, 559] width 266 height 66
click at [641, 528] on div "Attach documents" at bounding box center [732, 534] width 290 height 22
click at [611, 530] on button "button" at bounding box center [608, 534] width 42 height 22
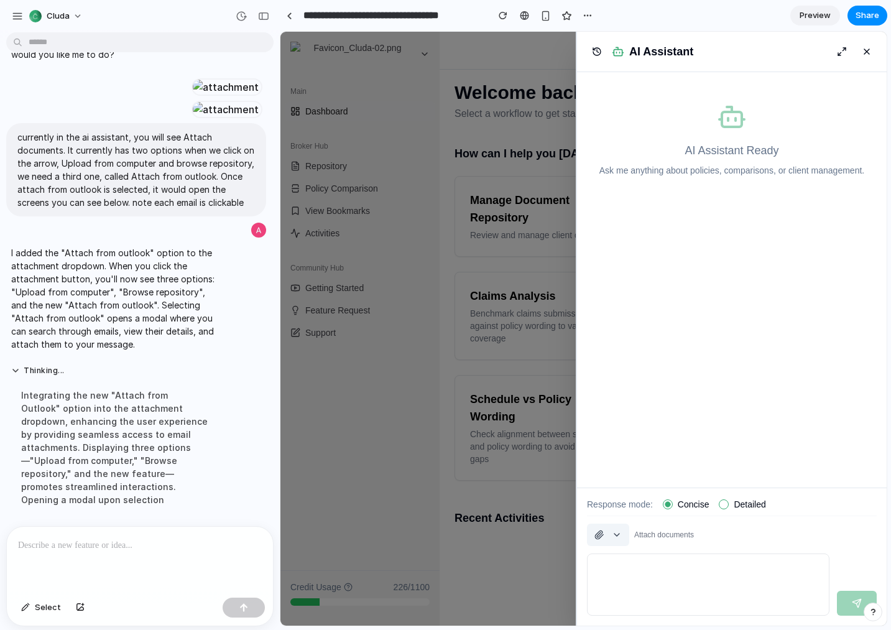
click at [610, 535] on button "button" at bounding box center [608, 534] width 42 height 22
click at [138, 555] on div at bounding box center [140, 559] width 266 height 66
click at [86, 543] on p at bounding box center [140, 545] width 244 height 15
click at [77, 601] on button "button" at bounding box center [80, 607] width 21 height 20
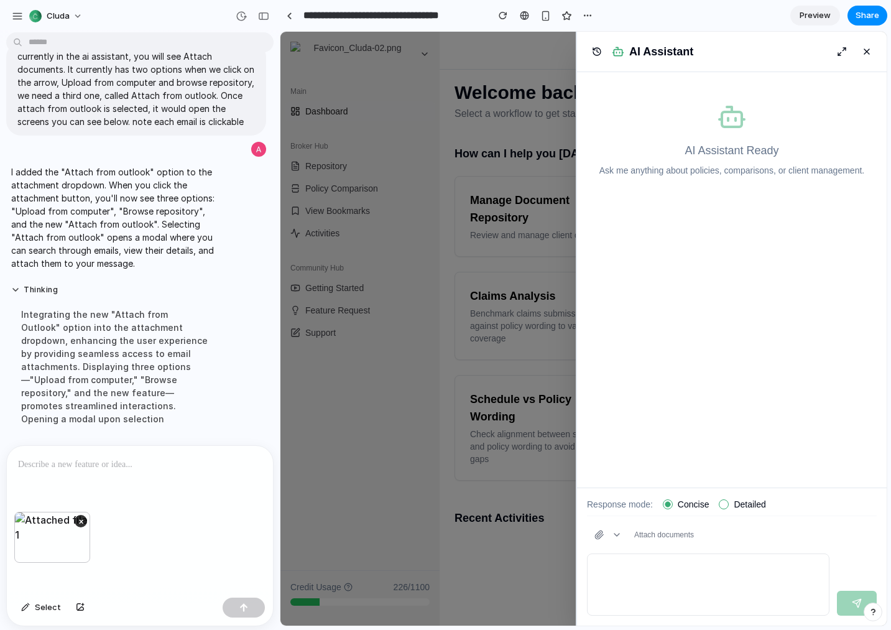
scroll to position [341, 0]
click at [94, 473] on div at bounding box center [140, 479] width 266 height 66
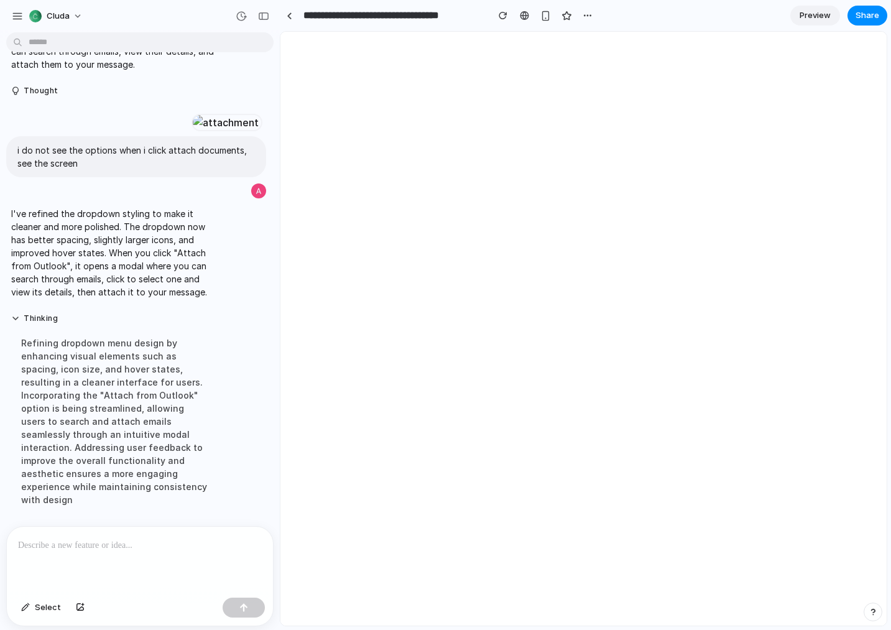
scroll to position [0, 0]
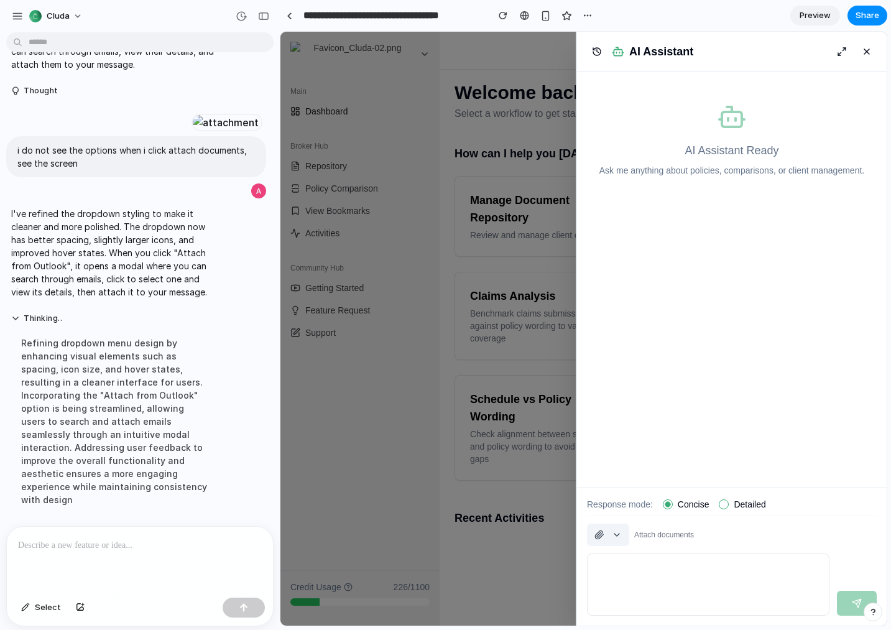
click at [615, 533] on button "button" at bounding box center [608, 534] width 42 height 22
click at [602, 533] on button "button" at bounding box center [608, 534] width 42 height 22
click at [415, 403] on div at bounding box center [583, 329] width 606 height 594
click at [610, 528] on button "button" at bounding box center [608, 534] width 42 height 22
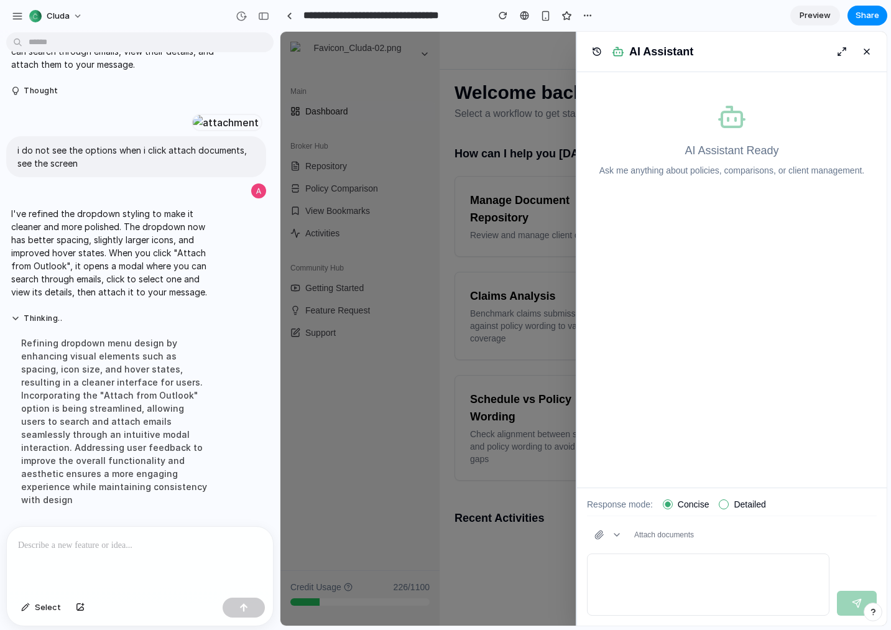
click at [460, 411] on div at bounding box center [583, 329] width 606 height 594
click at [807, 16] on span "Preview" at bounding box center [814, 15] width 31 height 12
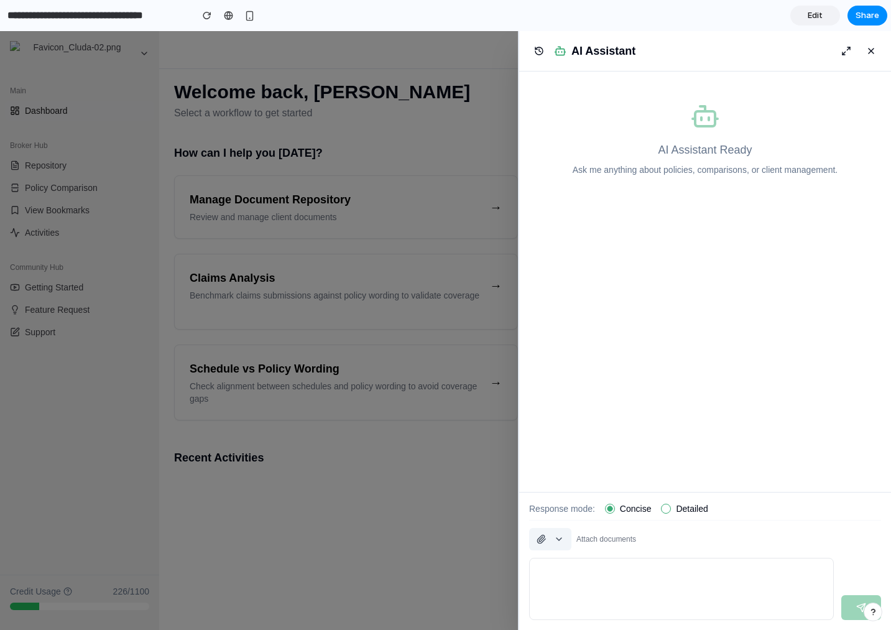
click at [559, 536] on button "button" at bounding box center [550, 539] width 42 height 22
click at [543, 541] on button "button" at bounding box center [550, 539] width 42 height 22
click at [543, 540] on button "button" at bounding box center [550, 539] width 42 height 22
click at [439, 512] on div at bounding box center [445, 330] width 891 height 599
click at [875, 49] on button at bounding box center [871, 51] width 20 height 20
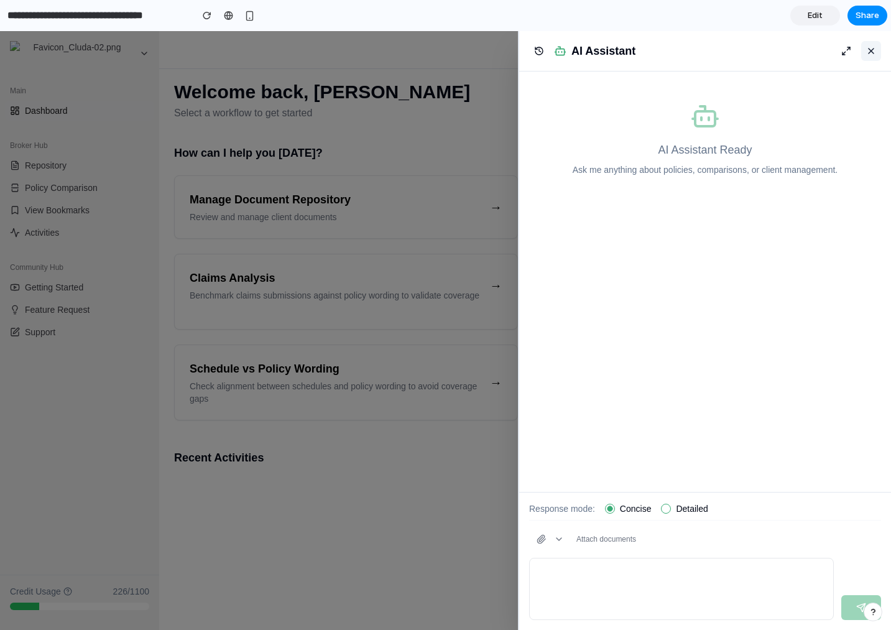
click at [865, 48] on button at bounding box center [871, 51] width 20 height 20
click at [77, 510] on div at bounding box center [445, 330] width 891 height 599
click at [413, 477] on div at bounding box center [445, 330] width 891 height 599
click at [868, 50] on button at bounding box center [871, 51] width 20 height 20
click at [787, 56] on div "AI Assistant" at bounding box center [705, 51] width 352 height 20
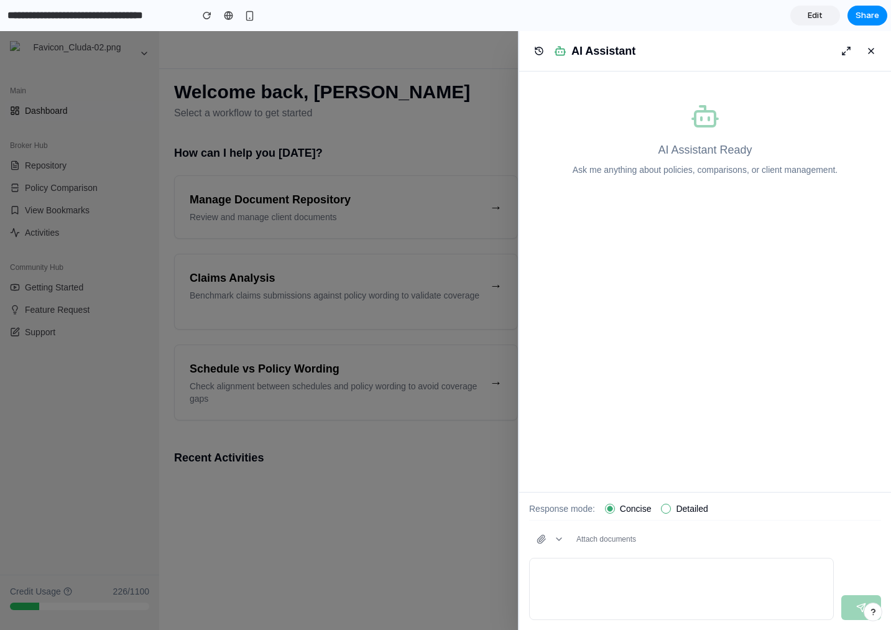
click at [810, 19] on span "Edit" at bounding box center [814, 15] width 15 height 12
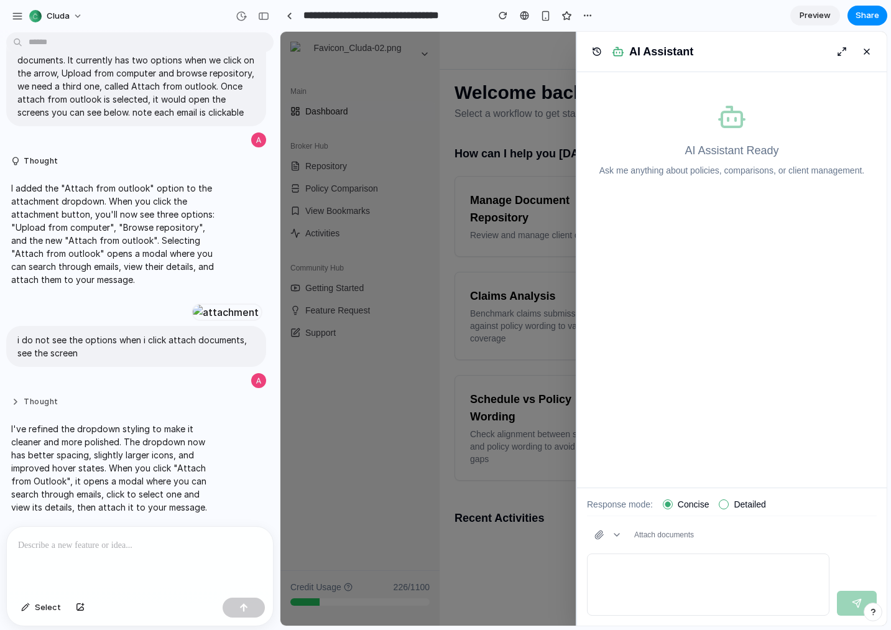
scroll to position [839, 0]
click at [57, 555] on div at bounding box center [140, 559] width 266 height 66
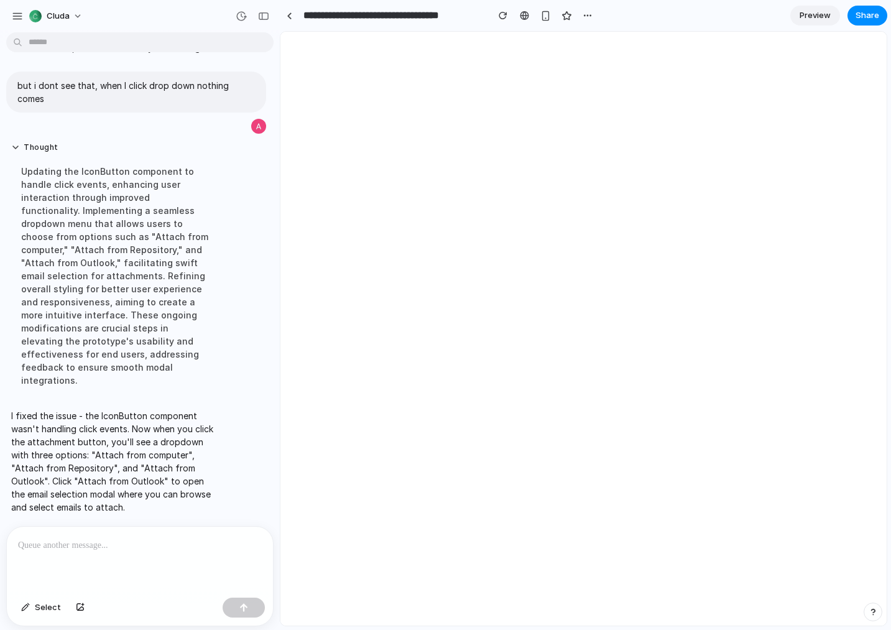
scroll to position [0, 0]
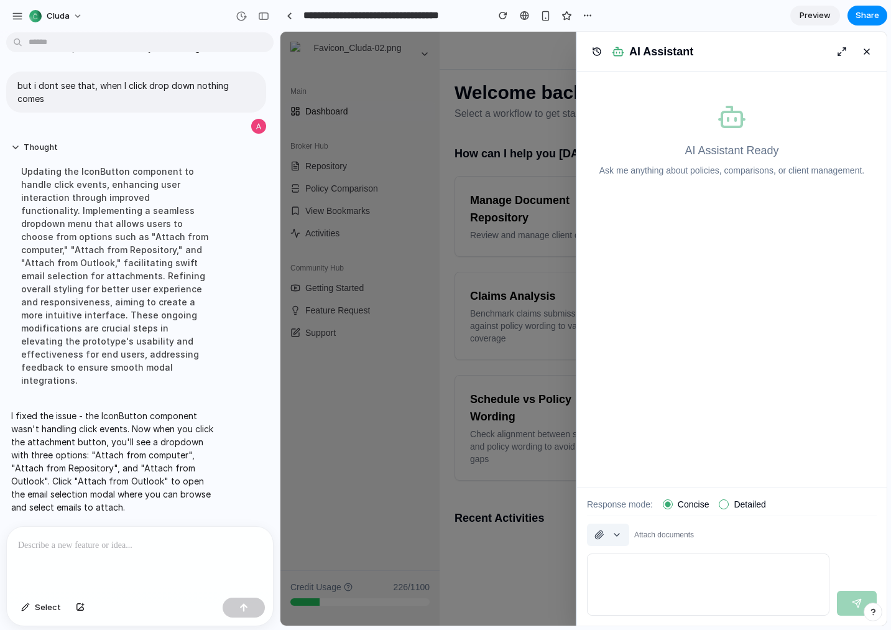
click at [615, 536] on button "button" at bounding box center [608, 534] width 42 height 22
click at [615, 536] on div at bounding box center [731, 329] width 310 height 594
click at [615, 536] on button "button" at bounding box center [608, 534] width 42 height 22
click at [615, 536] on div at bounding box center [731, 329] width 310 height 594
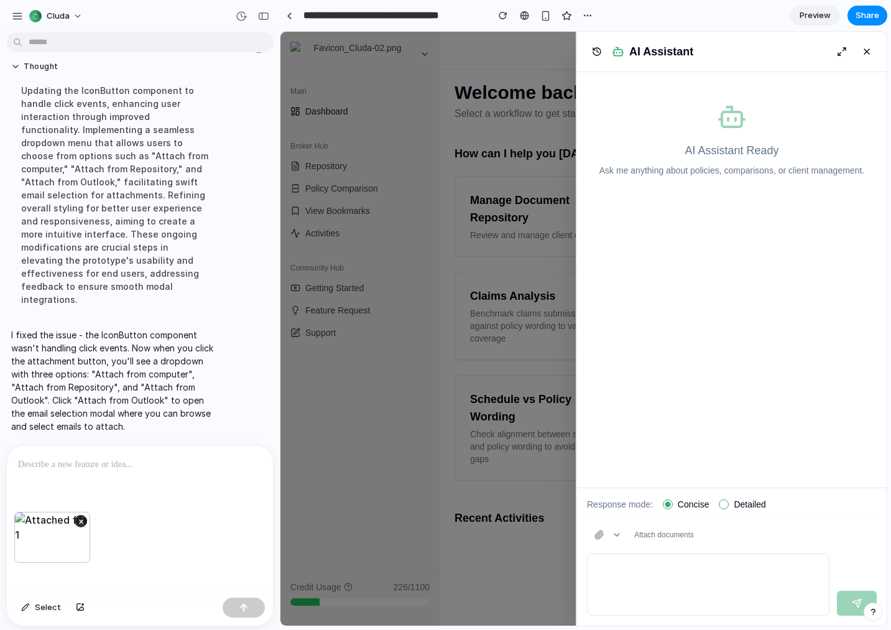
scroll to position [1314, 0]
click at [104, 477] on div at bounding box center [140, 479] width 266 height 66
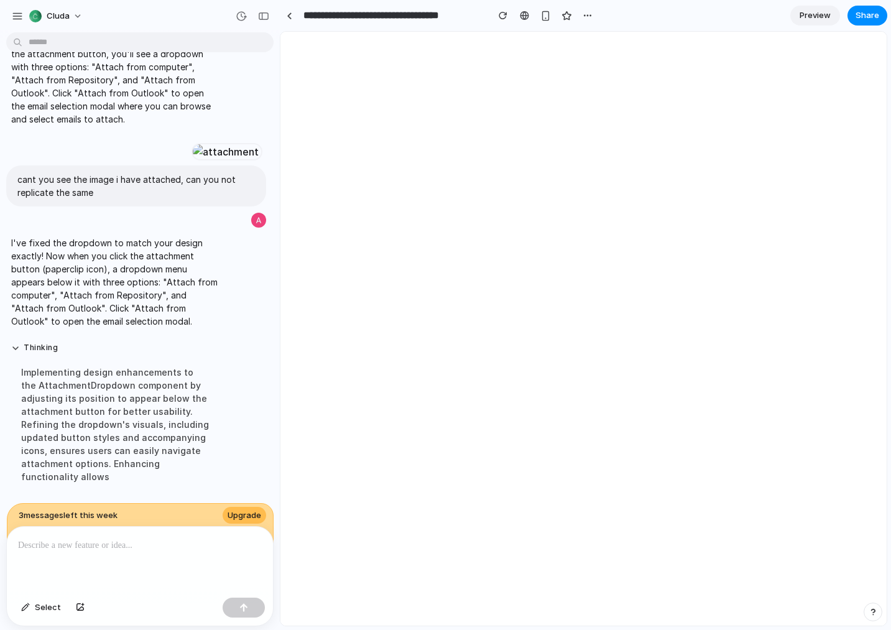
scroll to position [0, 0]
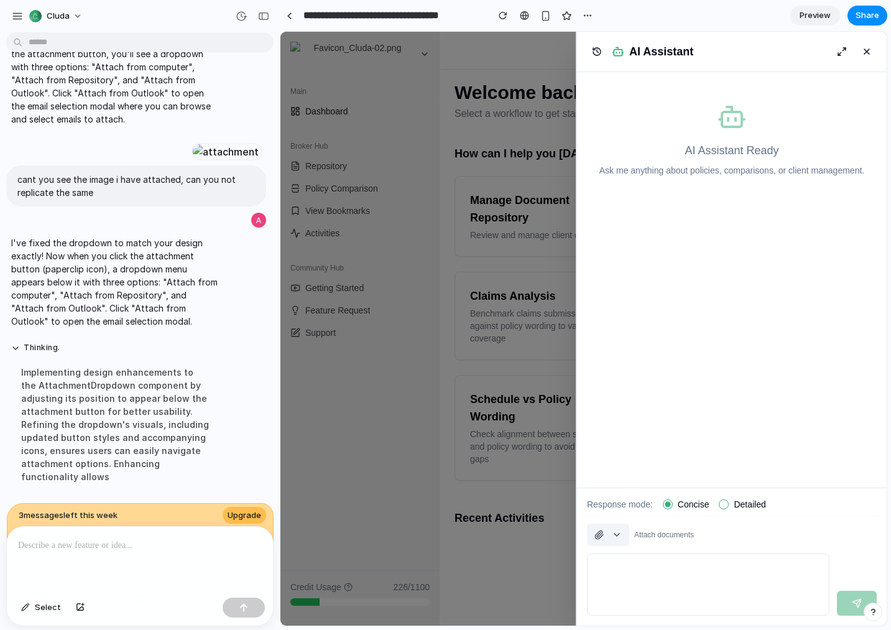
click at [618, 535] on button "button" at bounding box center [608, 534] width 42 height 22
click at [694, 408] on div at bounding box center [731, 329] width 310 height 594
click at [73, 553] on div at bounding box center [140, 559] width 266 height 66
click at [605, 535] on button "button" at bounding box center [608, 534] width 42 height 22
click at [605, 535] on div at bounding box center [731, 329] width 310 height 594
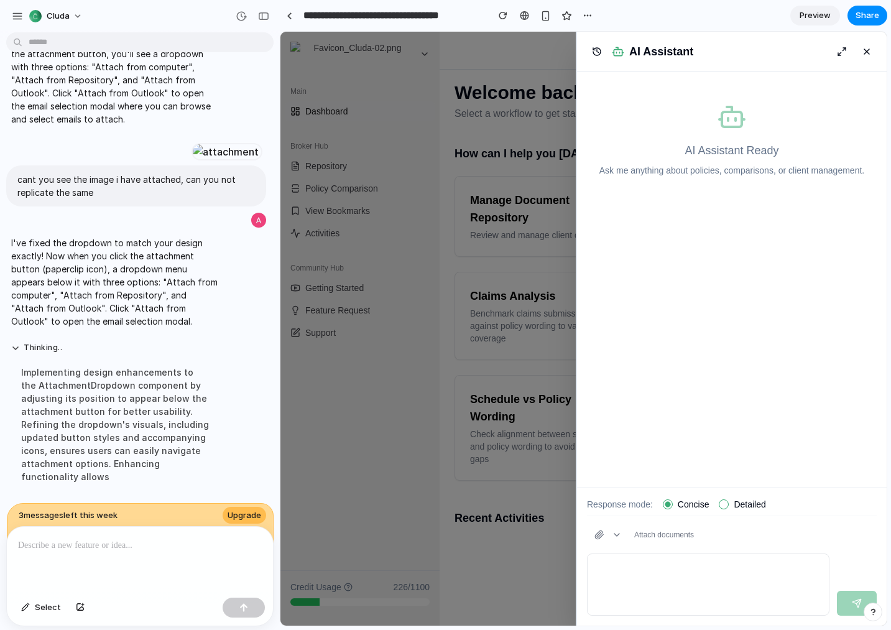
click at [197, 561] on div at bounding box center [140, 559] width 266 height 66
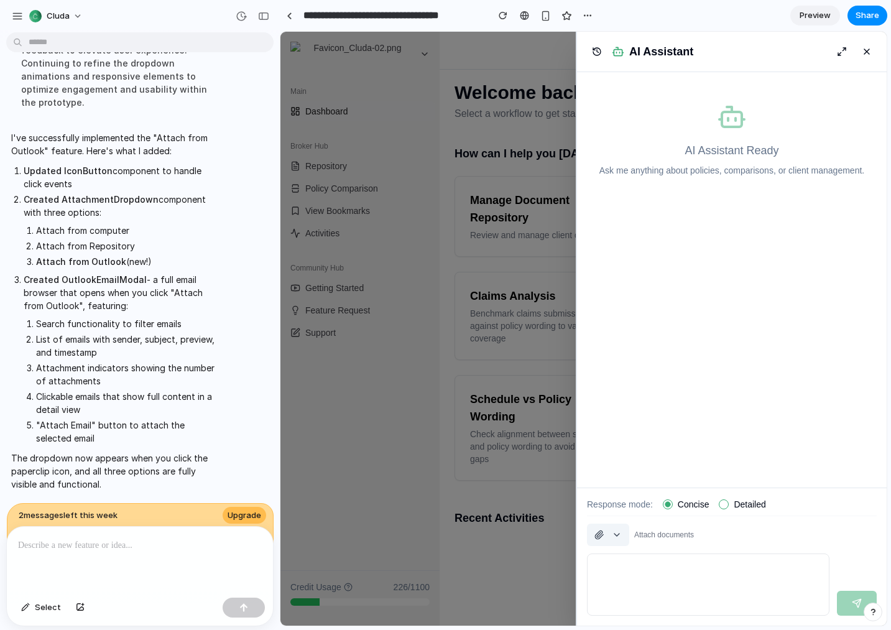
click at [619, 538] on button "button" at bounding box center [608, 534] width 42 height 22
click at [703, 563] on div at bounding box center [731, 329] width 310 height 594
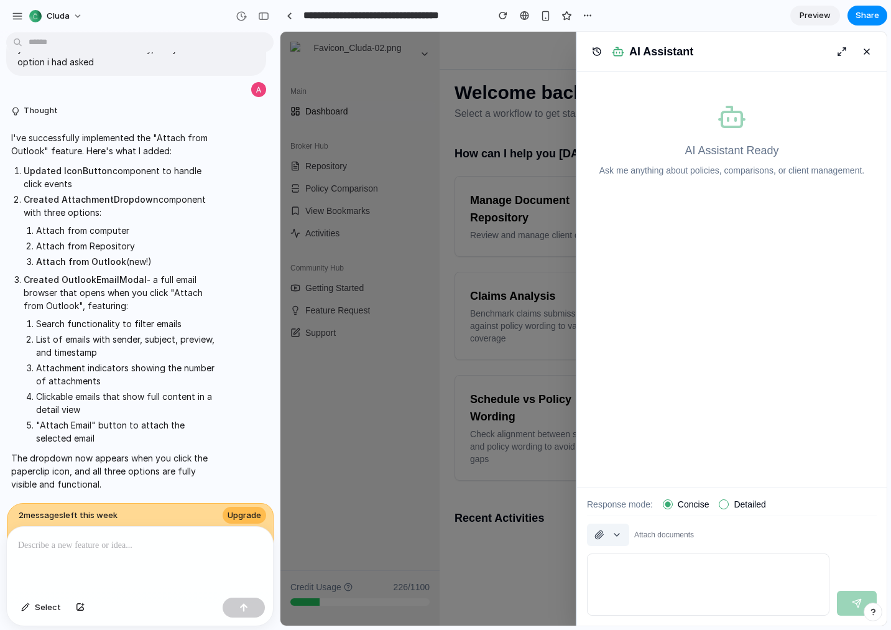
click at [619, 530] on button "button" at bounding box center [608, 534] width 42 height 22
click at [61, 561] on div at bounding box center [140, 559] width 266 height 66
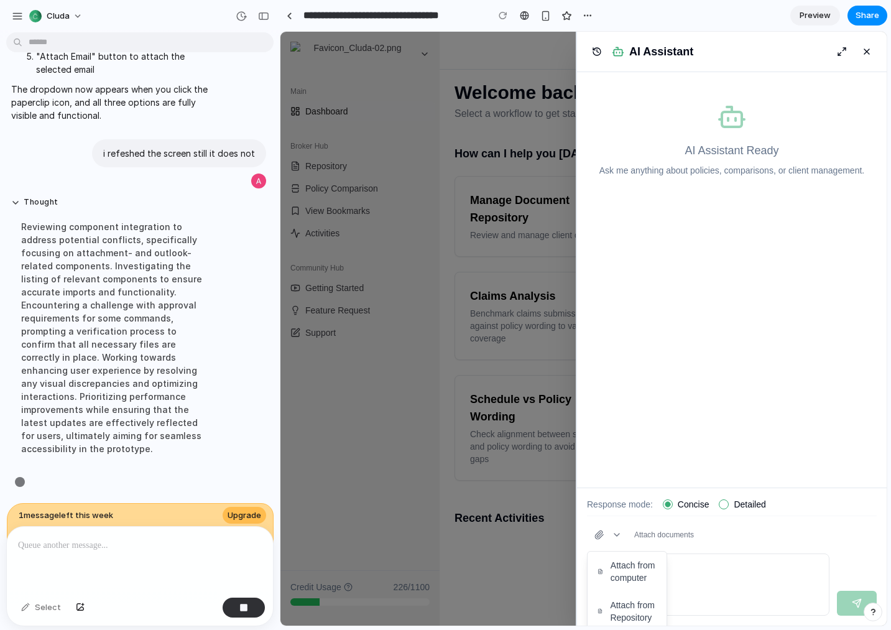
scroll to position [2613, 0]
click at [619, 535] on div at bounding box center [731, 329] width 310 height 594
click at [618, 533] on button "button" at bounding box center [608, 534] width 42 height 22
click at [618, 533] on div at bounding box center [731, 329] width 310 height 594
click at [618, 533] on button "button" at bounding box center [608, 534] width 42 height 22
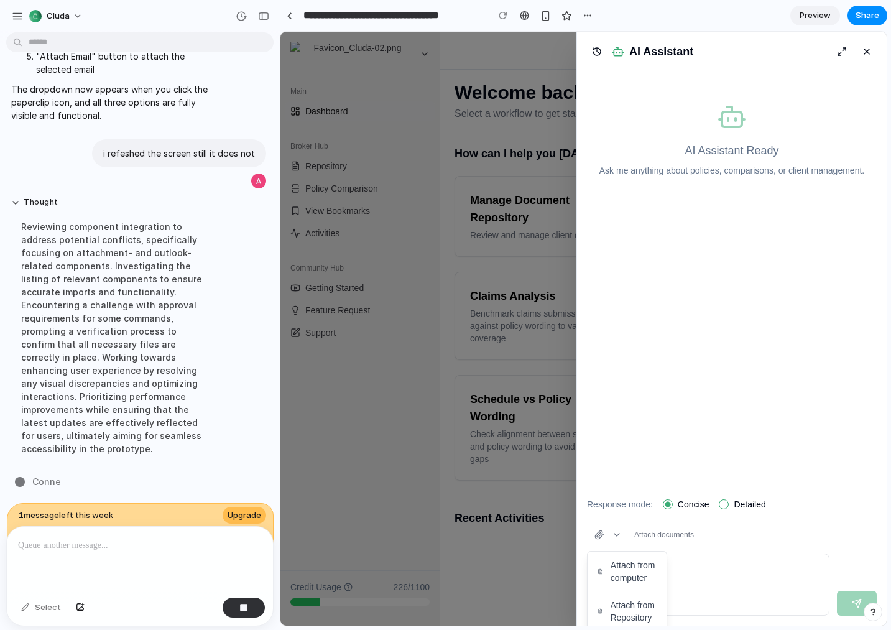
click at [652, 530] on div at bounding box center [731, 329] width 310 height 594
click at [652, 530] on span "Attach documents" at bounding box center [664, 535] width 60 height 10
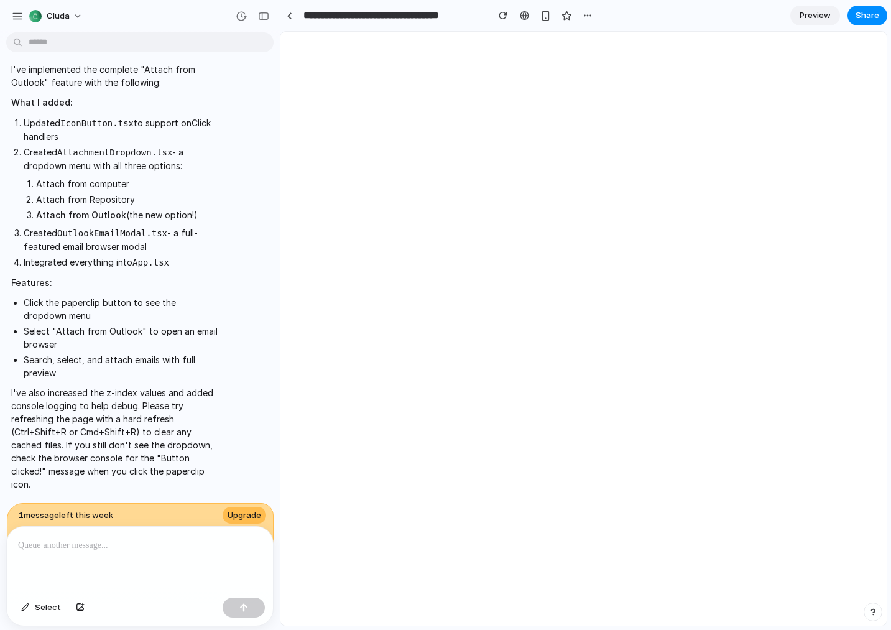
scroll to position [0, 0]
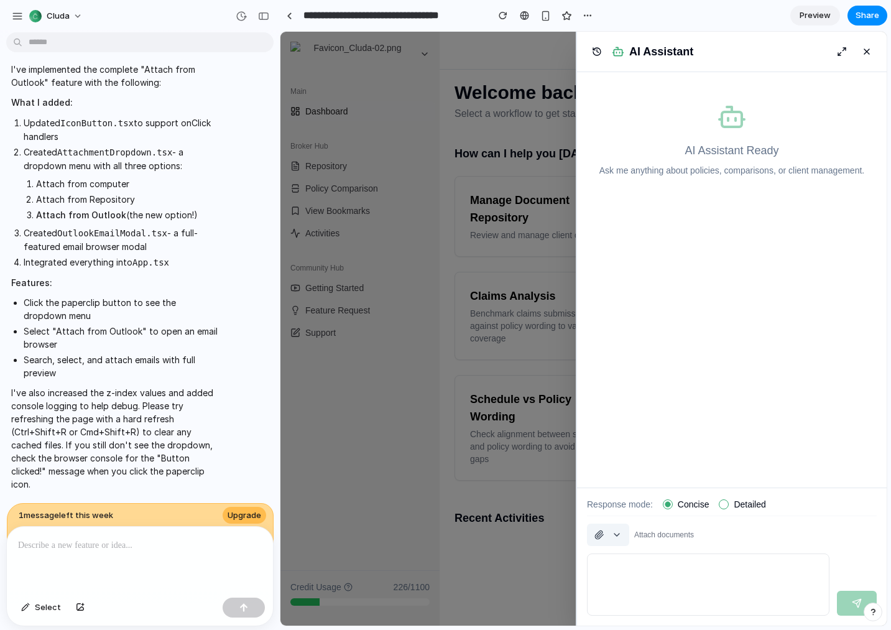
click at [616, 535] on button "button" at bounding box center [608, 534] width 42 height 22
click at [616, 535] on div at bounding box center [731, 329] width 310 height 594
click at [616, 535] on button "button" at bounding box center [608, 534] width 42 height 22
click at [158, 559] on div at bounding box center [140, 559] width 266 height 66
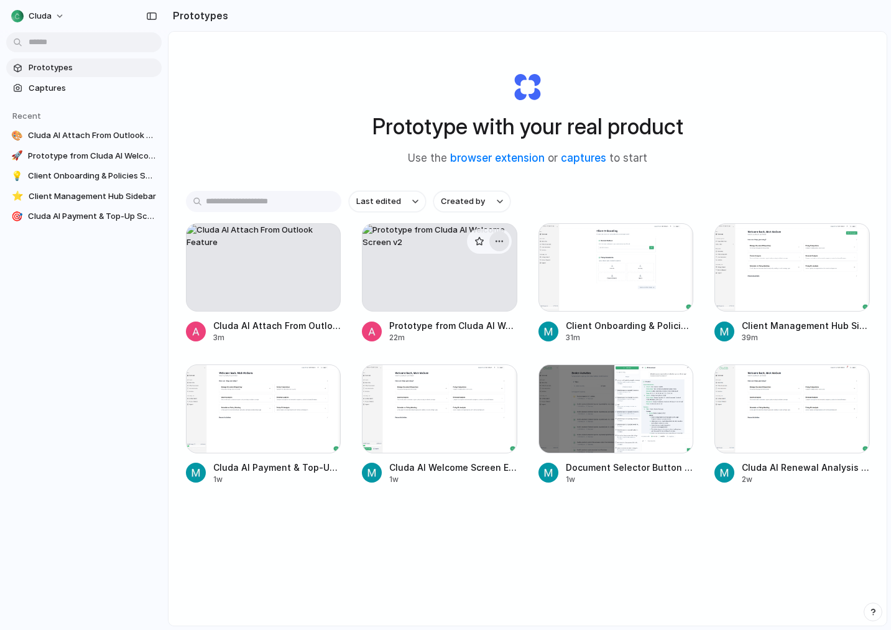
click at [502, 241] on div "button" at bounding box center [499, 241] width 10 height 10
click at [666, 183] on div "Open in new tab Rename Copy link Delete" at bounding box center [445, 315] width 891 height 630
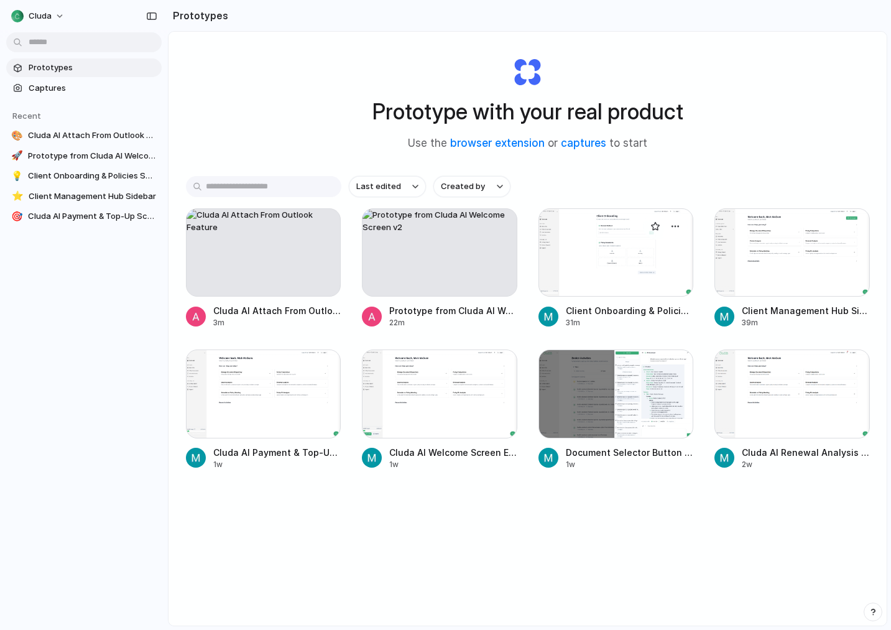
scroll to position [11, 0]
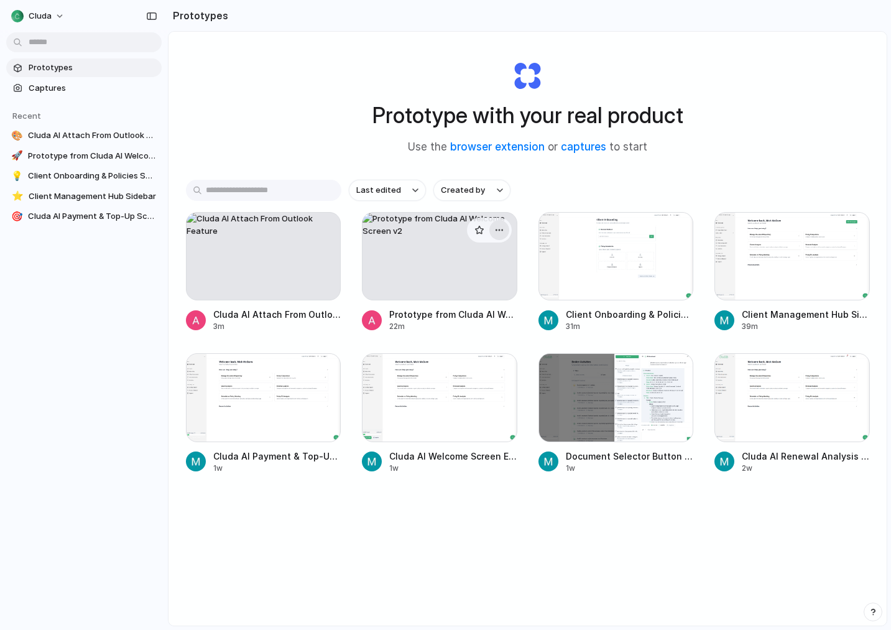
click at [498, 229] on div "button" at bounding box center [499, 230] width 10 height 10
click at [444, 316] on span "Delete" at bounding box center [452, 318] width 26 height 12
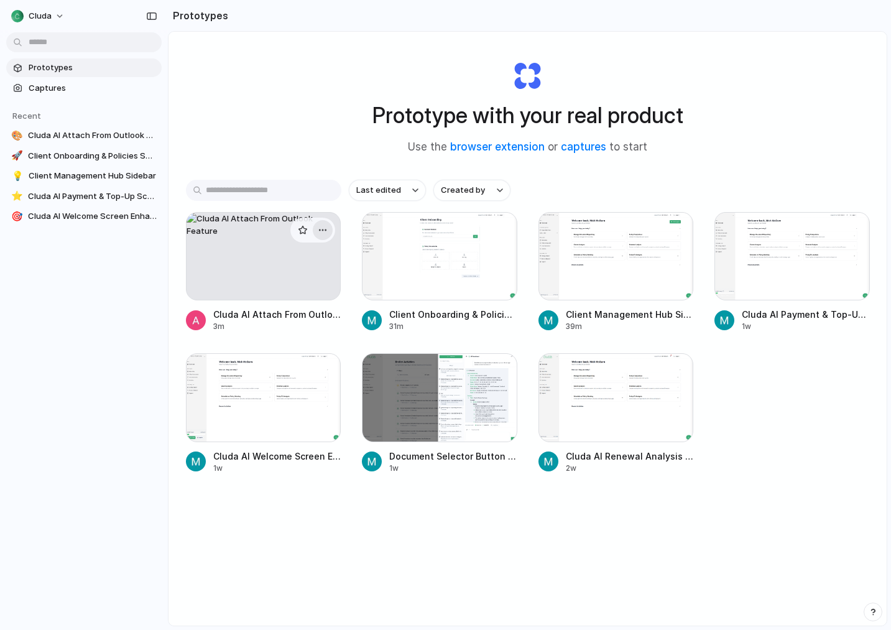
click at [322, 228] on div "button" at bounding box center [323, 230] width 10 height 10
click at [274, 318] on span "Delete" at bounding box center [275, 318] width 26 height 12
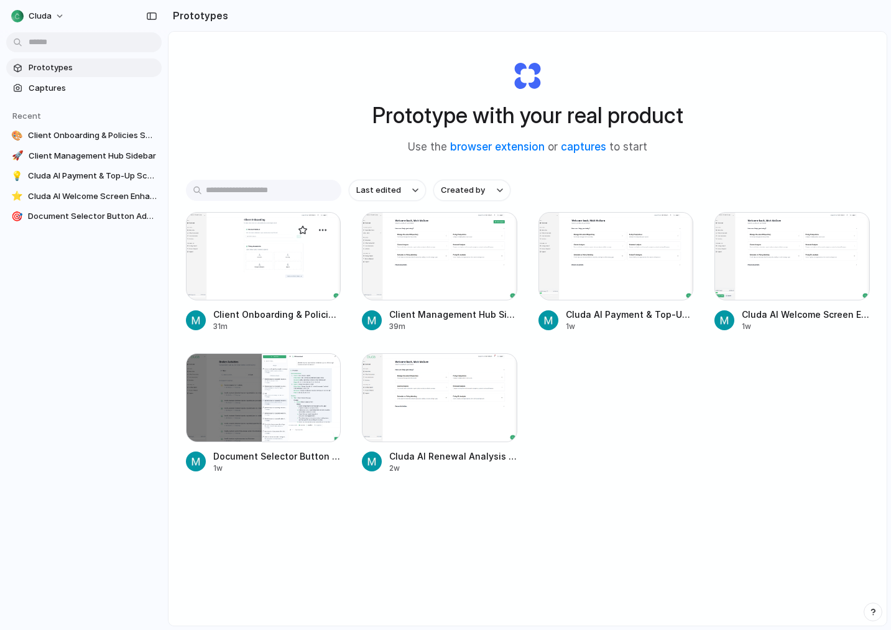
click at [292, 264] on div at bounding box center [263, 256] width 155 height 88
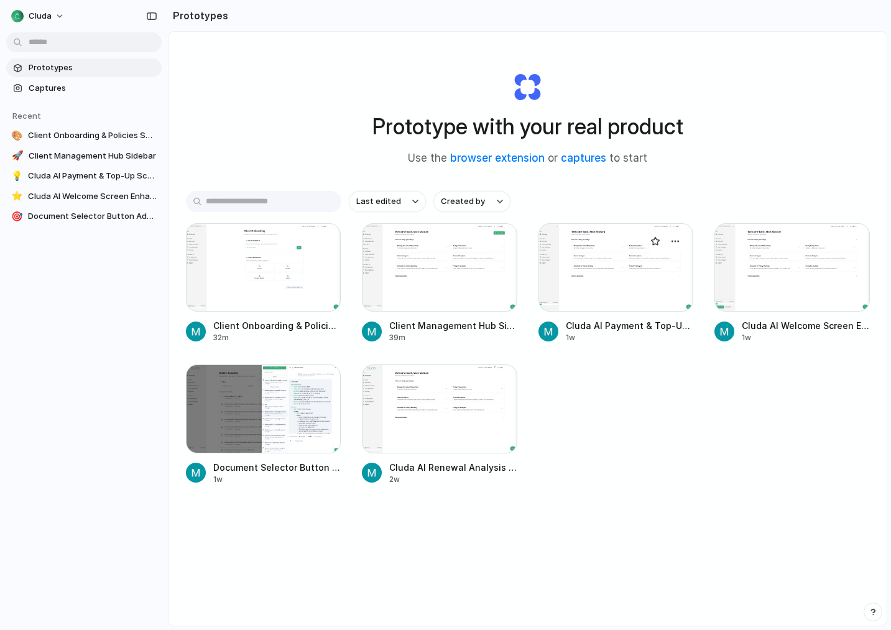
click at [615, 278] on div at bounding box center [615, 267] width 155 height 88
click at [310, 265] on div at bounding box center [263, 267] width 155 height 88
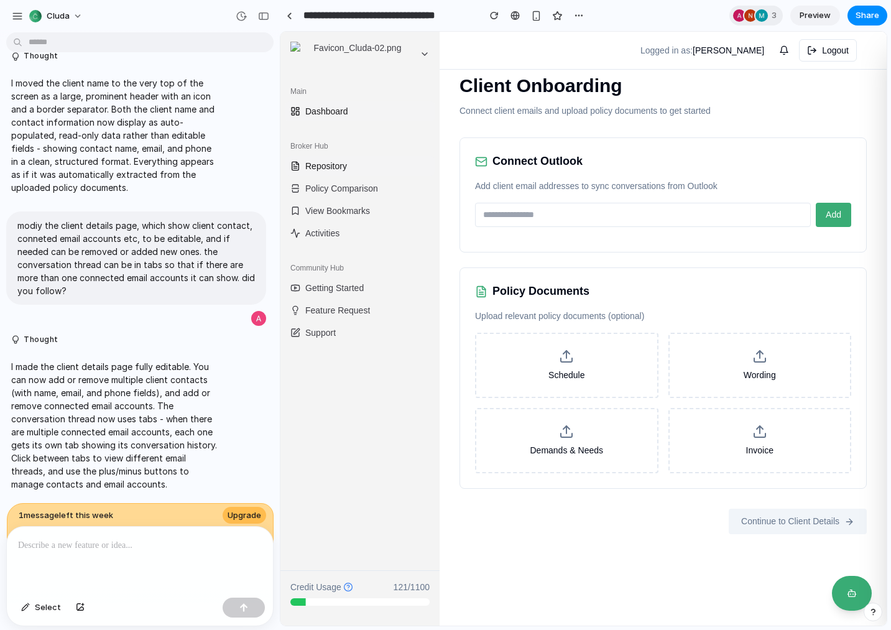
click at [335, 163] on span "Repository" at bounding box center [326, 166] width 42 height 12
click at [347, 128] on div "Main Dashboard Broker Hub Repository Policy Comparison View Bookmarks Activitie…" at bounding box center [359, 211] width 159 height 271
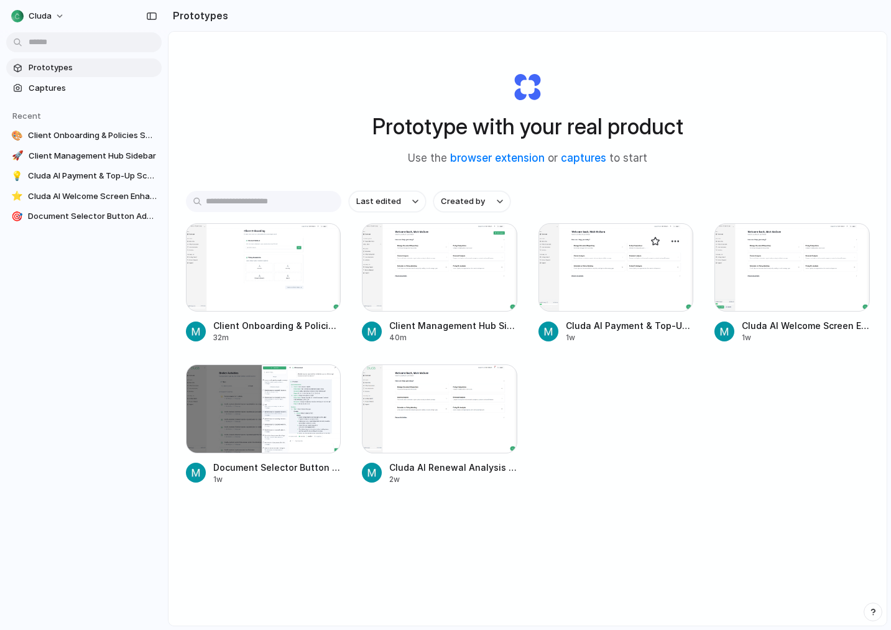
click at [588, 270] on div at bounding box center [615, 267] width 155 height 88
click at [611, 250] on div at bounding box center [615, 267] width 155 height 88
click at [795, 286] on div at bounding box center [791, 267] width 155 height 88
